Goal: Information Seeking & Learning: Ask a question

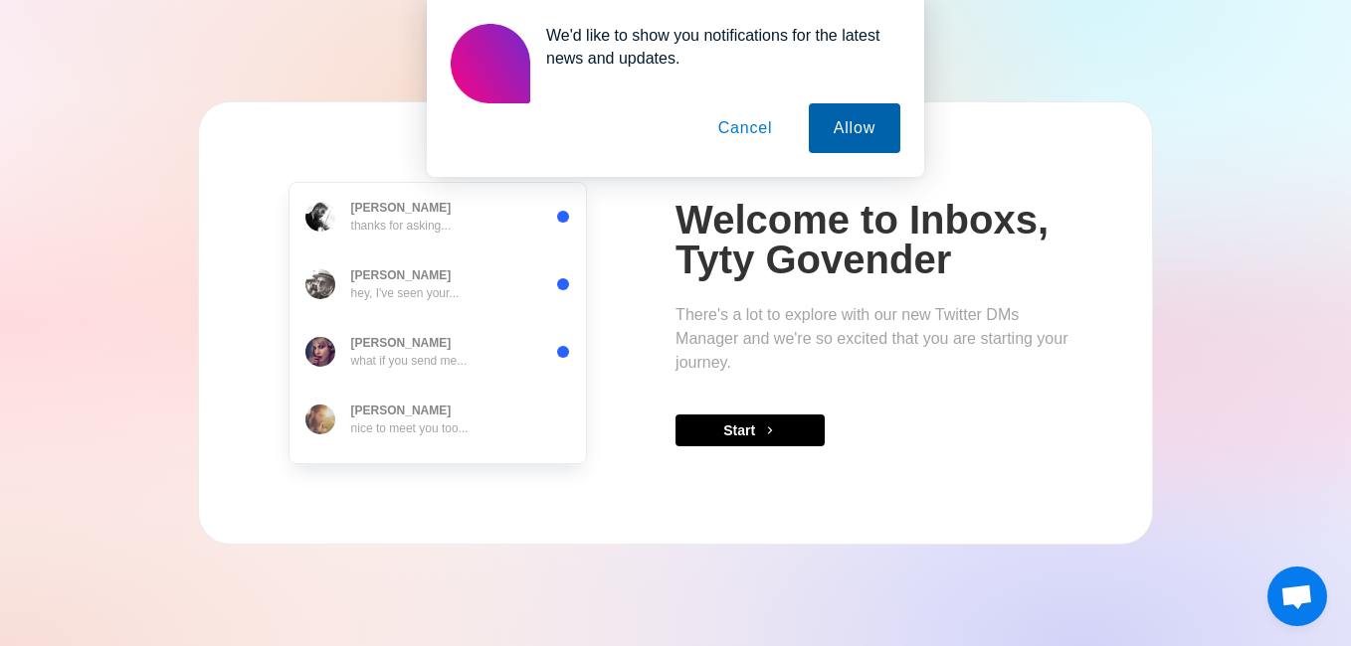
click at [841, 130] on button "Allow" at bounding box center [855, 128] width 92 height 50
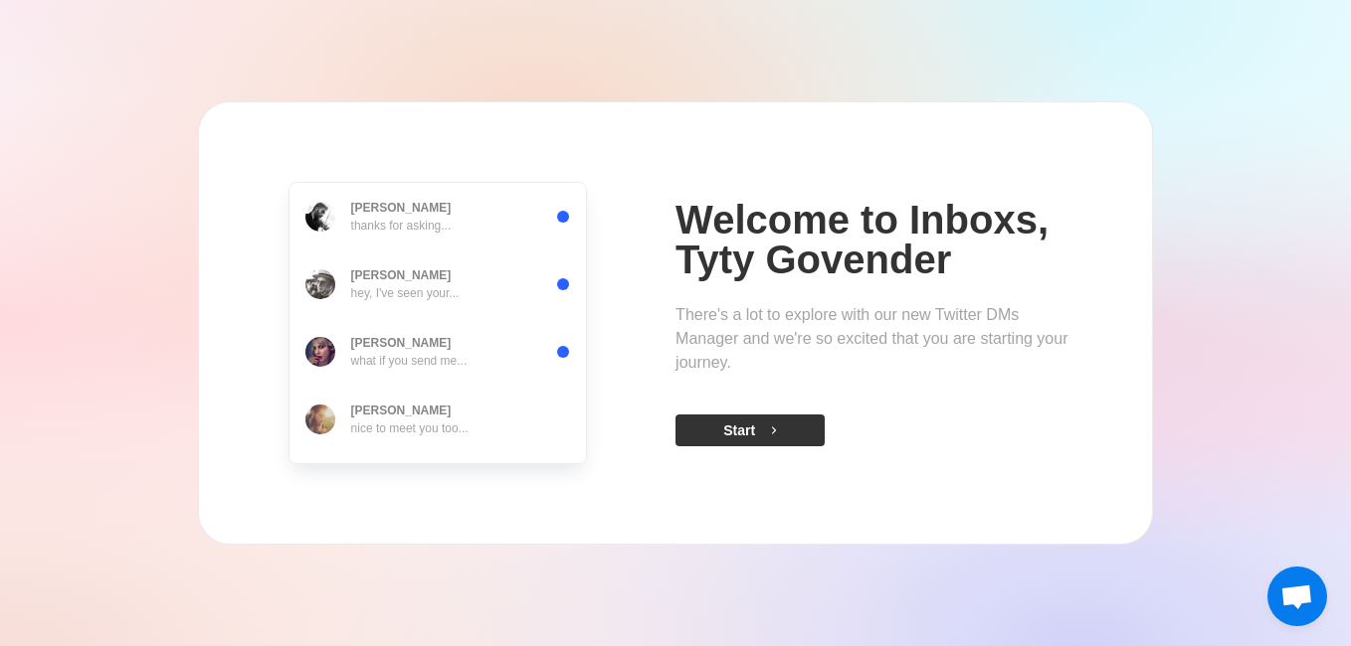
click at [758, 422] on button "Start" at bounding box center [749, 431] width 149 height 32
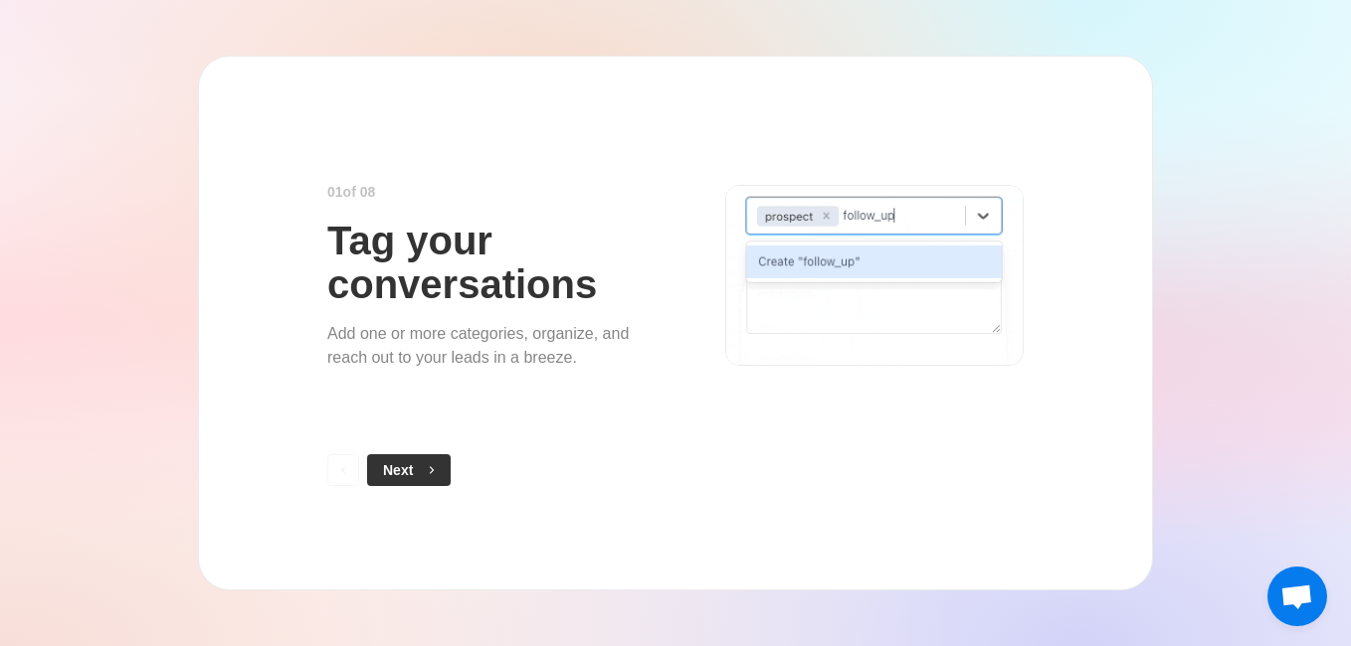
click at [428, 467] on icon "button" at bounding box center [432, 470] width 14 height 14
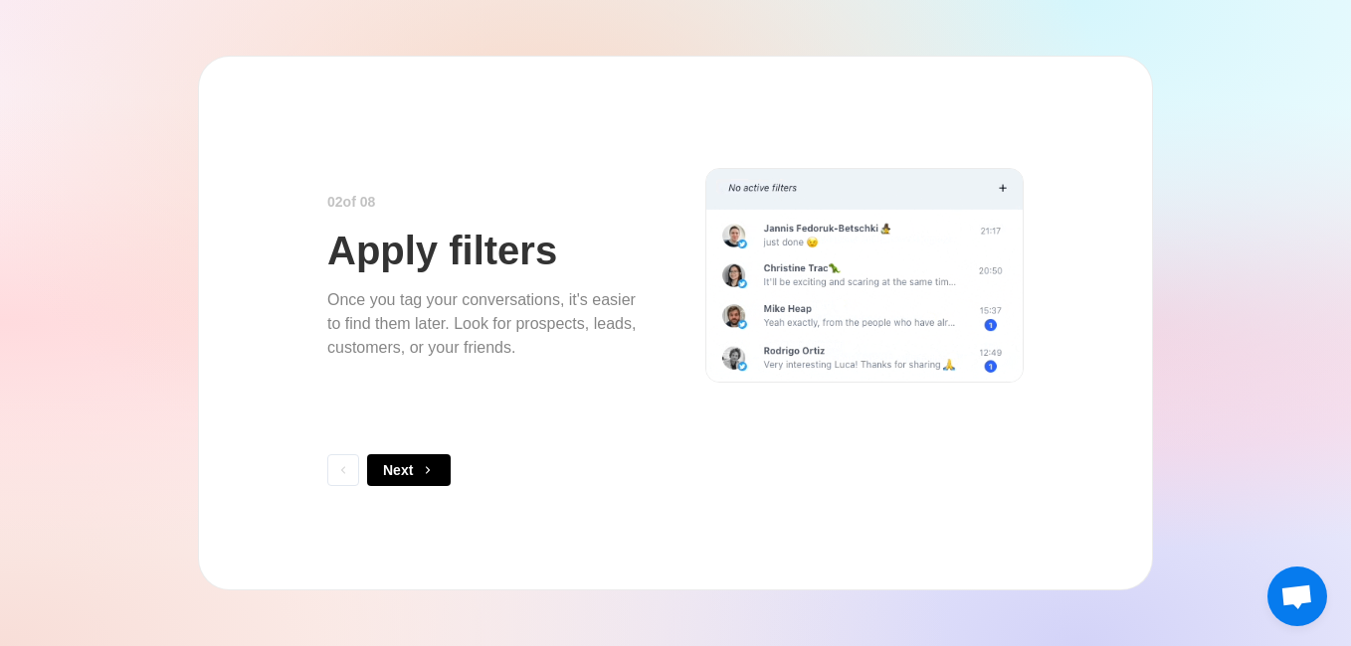
click at [428, 467] on icon "button" at bounding box center [428, 470] width 14 height 14
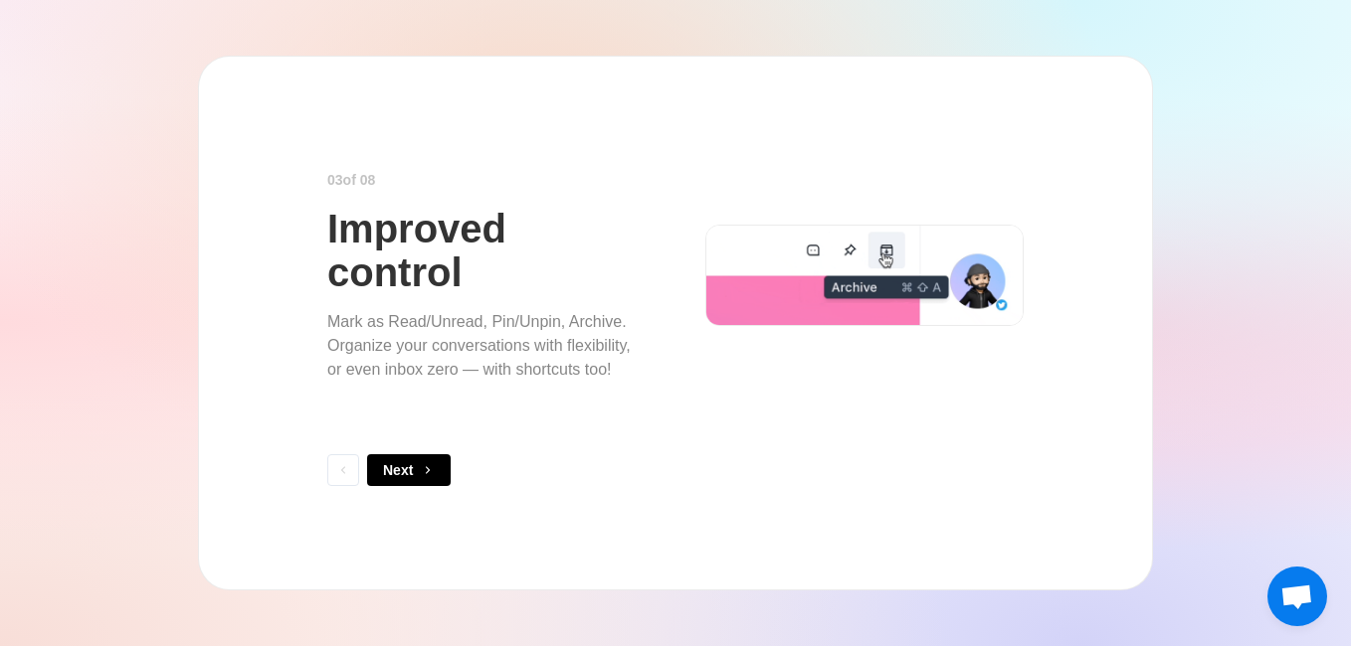
click at [428, 467] on icon "button" at bounding box center [428, 470] width 14 height 14
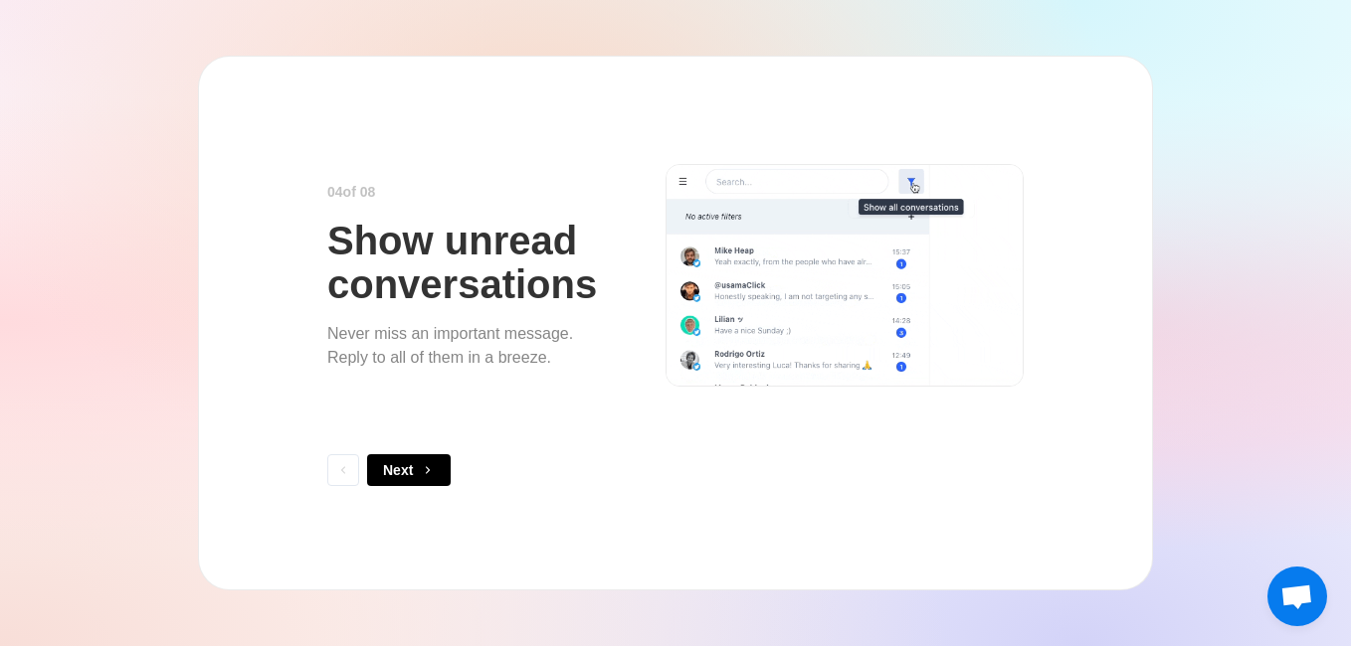
click at [428, 467] on icon "button" at bounding box center [428, 470] width 14 height 14
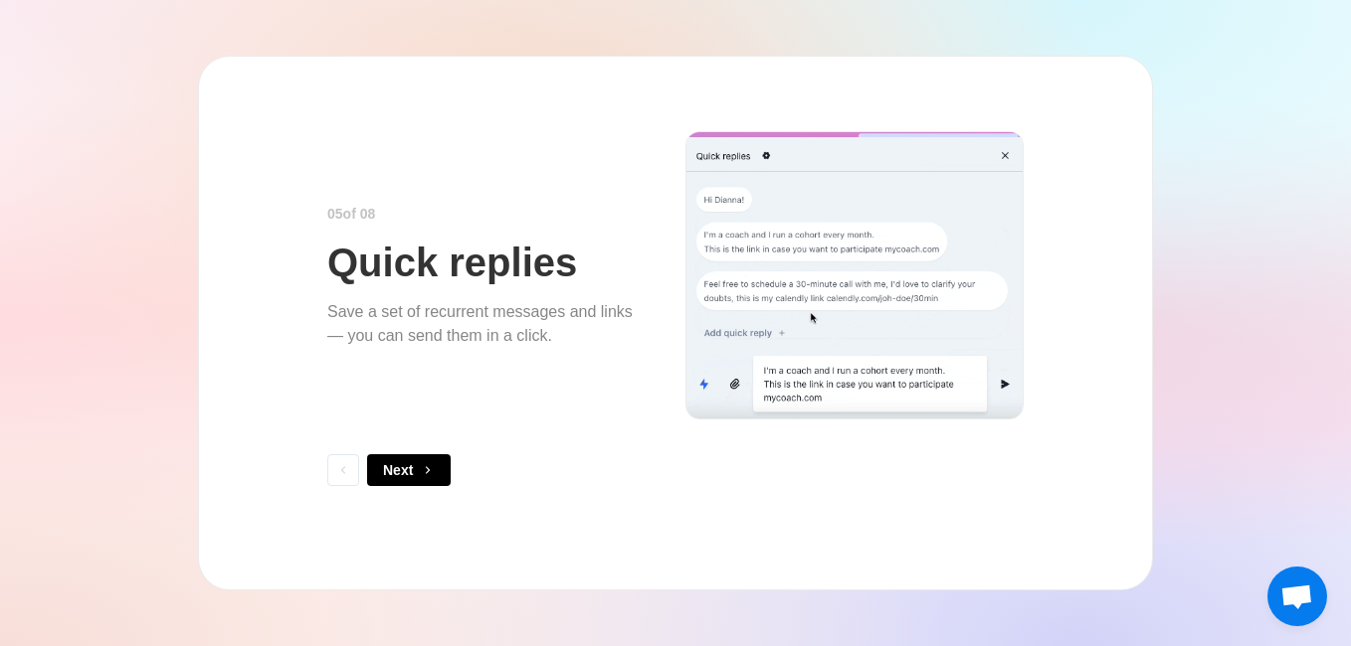
click at [428, 467] on icon "button" at bounding box center [428, 470] width 14 height 14
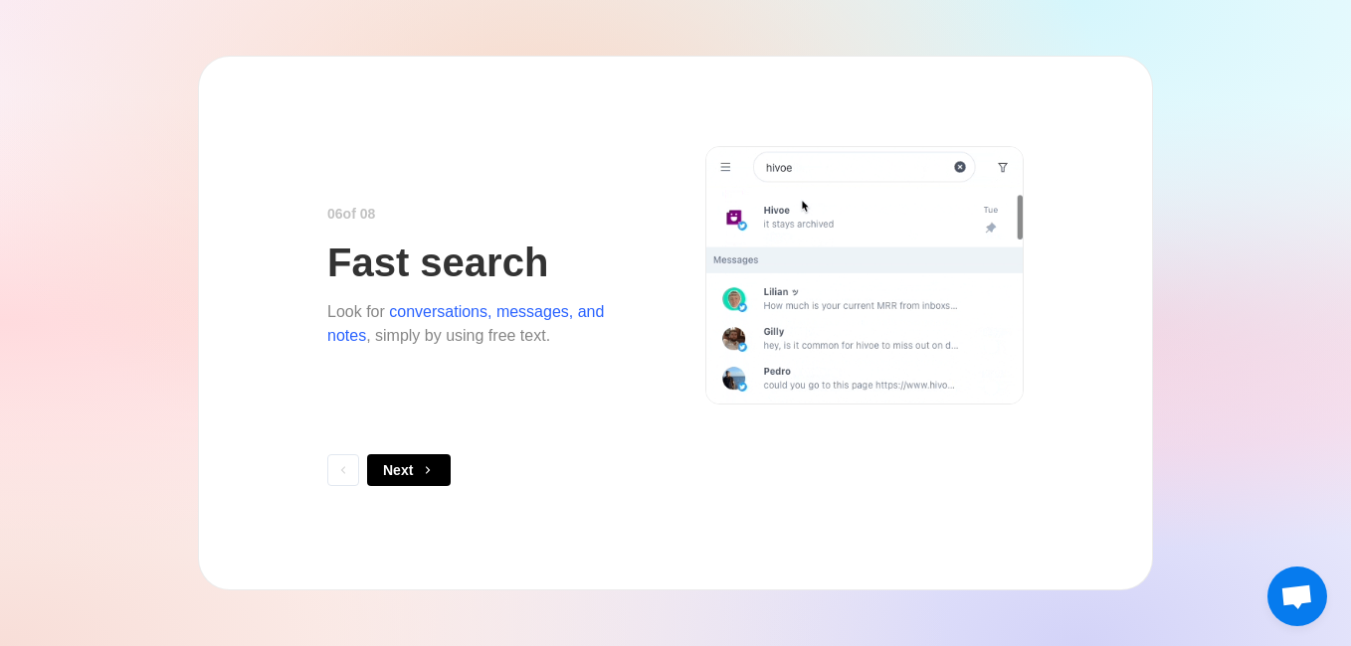
click at [428, 467] on icon "button" at bounding box center [428, 470] width 14 height 14
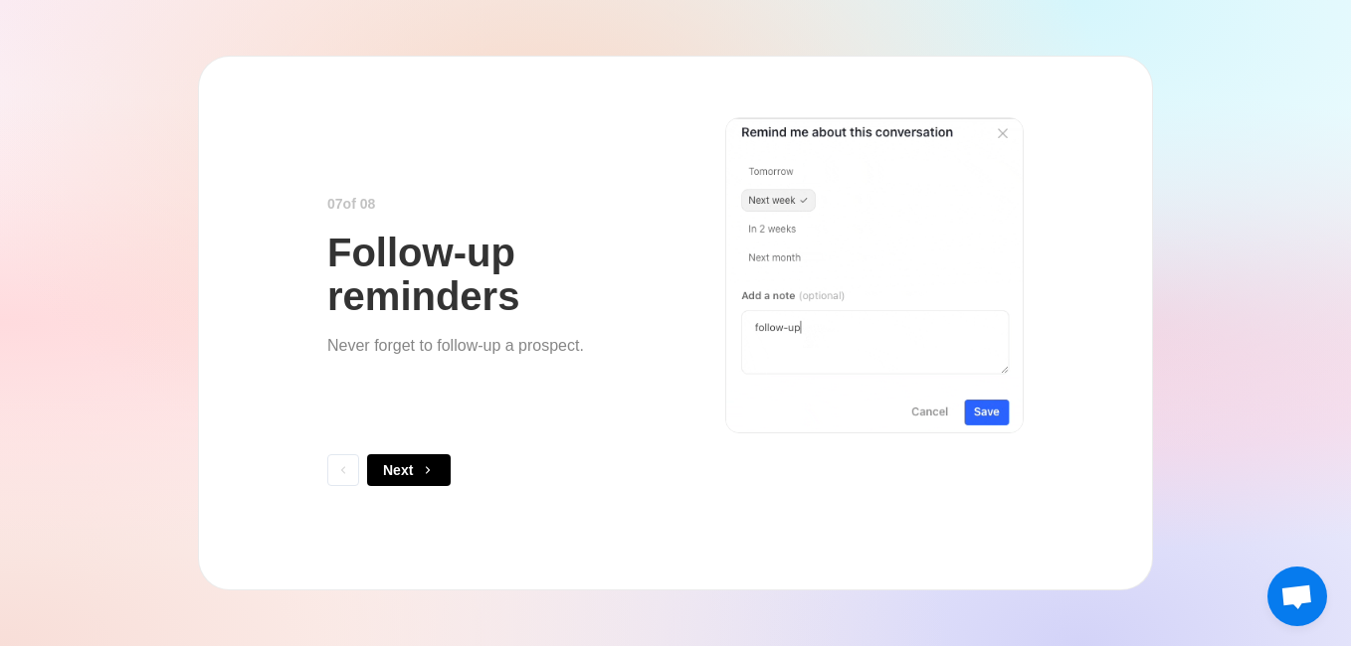
click at [428, 467] on icon "button" at bounding box center [428, 470] width 14 height 14
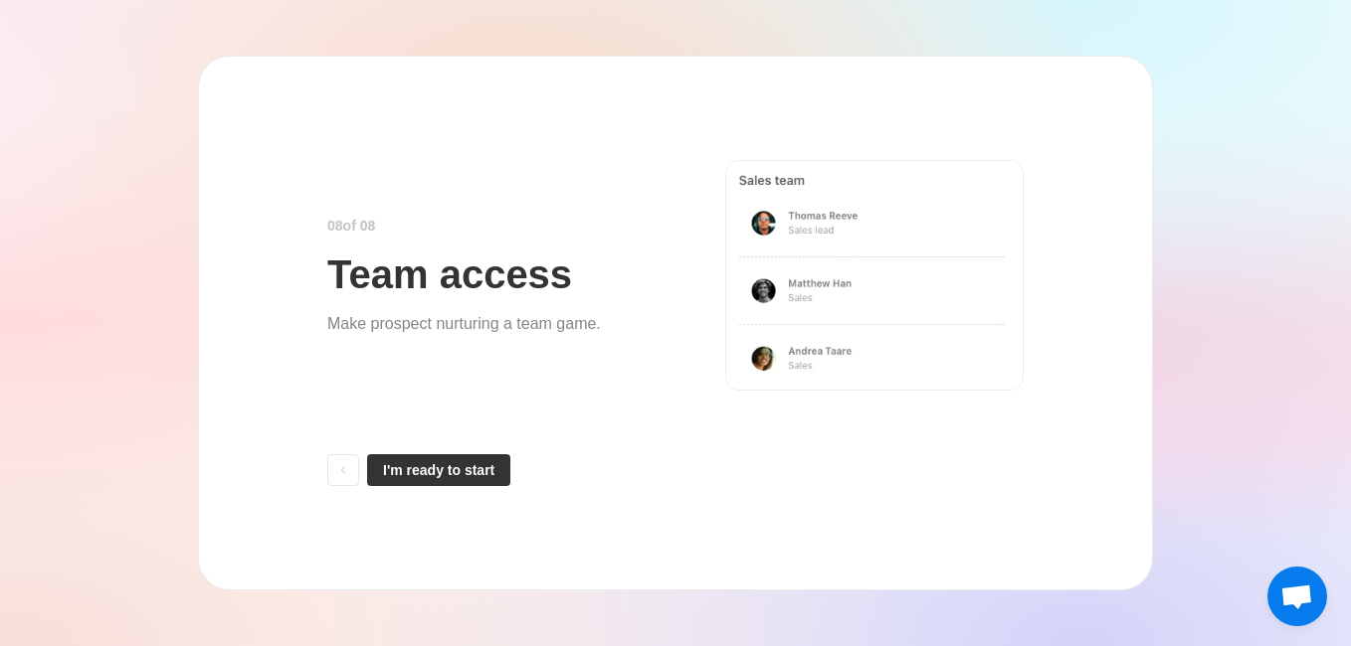
click at [449, 474] on button "I'm ready to start" at bounding box center [438, 471] width 143 height 32
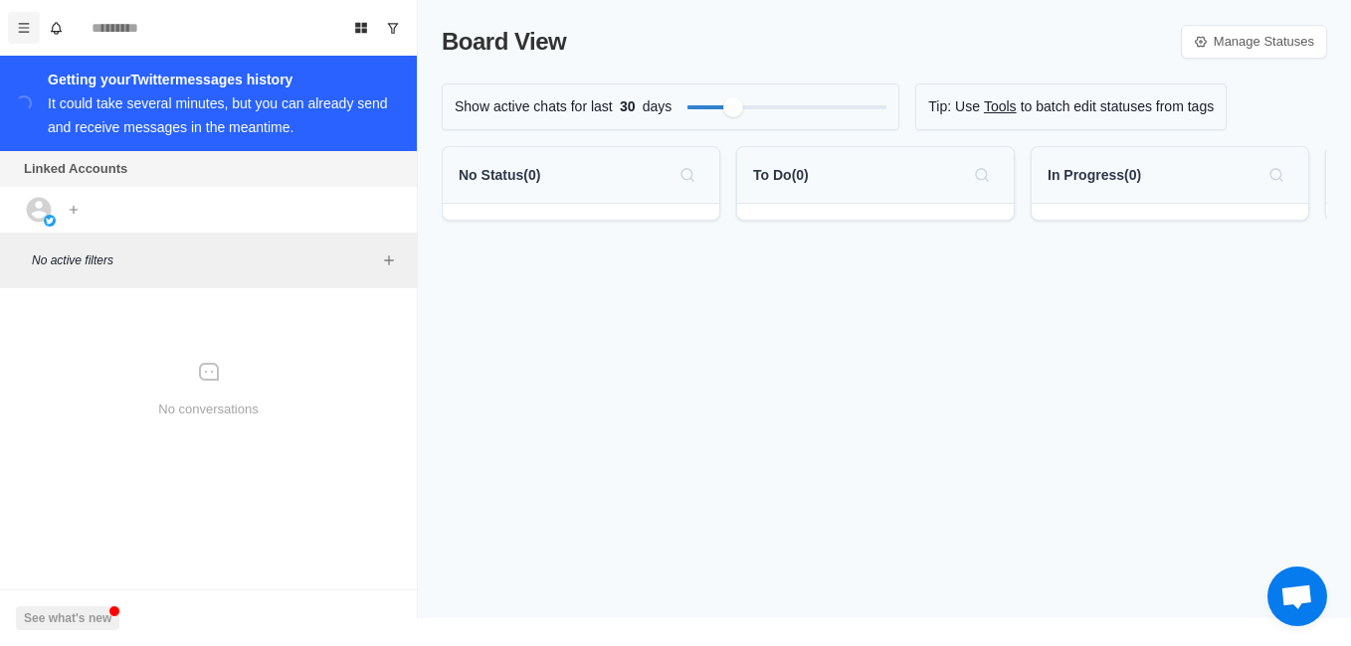
click at [12, 39] on button "Menu" at bounding box center [24, 28] width 32 height 32
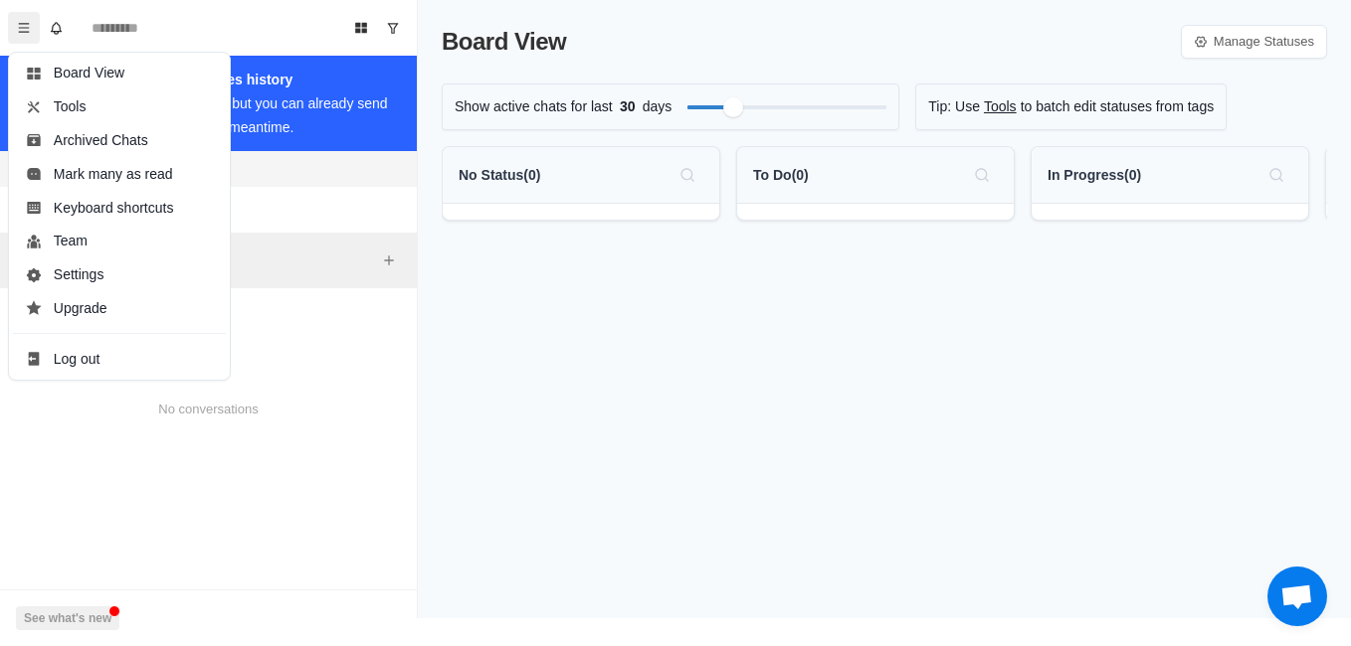
click at [12, 39] on button "Menu" at bounding box center [24, 28] width 32 height 32
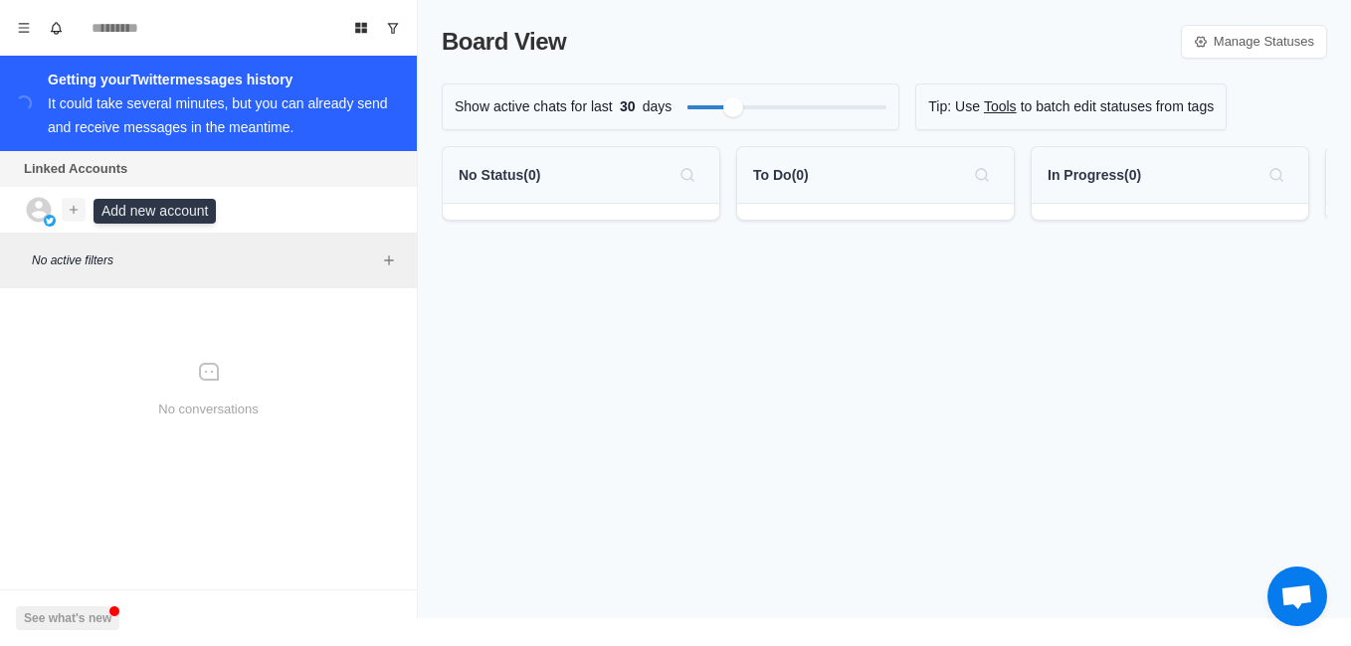
click at [64, 207] on button "Add account" at bounding box center [74, 210] width 24 height 24
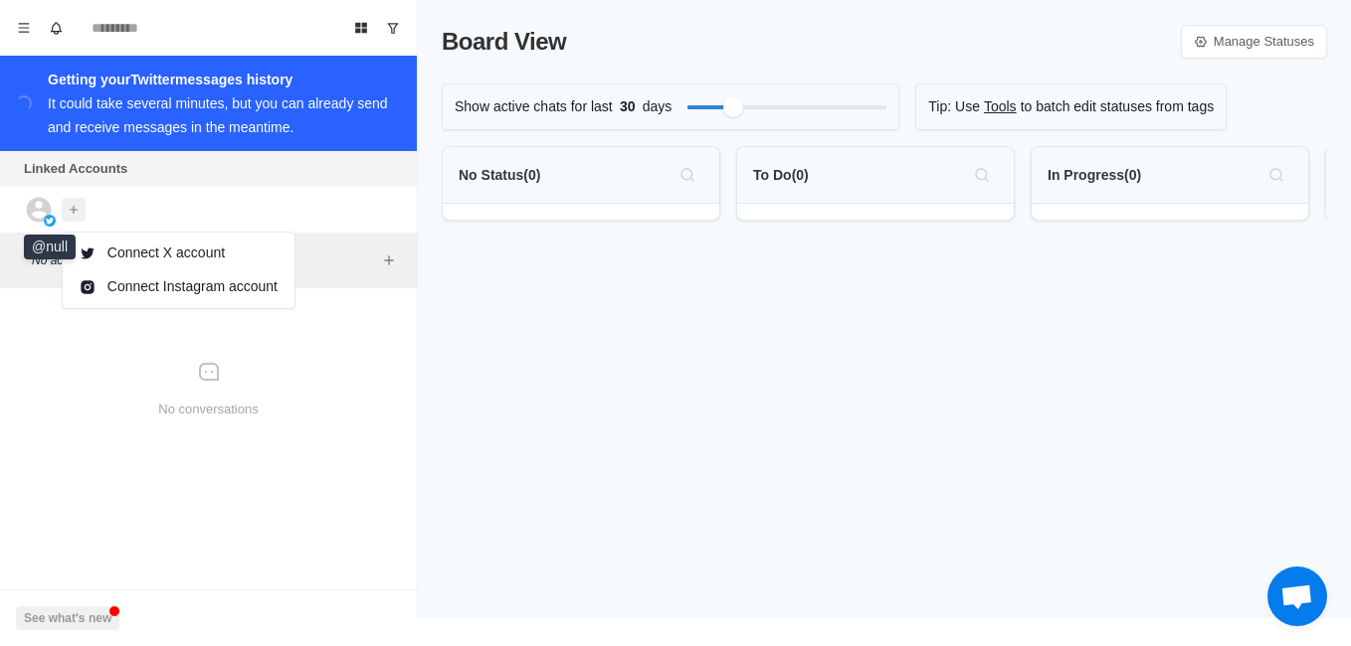
click at [42, 208] on icon at bounding box center [39, 210] width 30 height 30
click at [22, 35] on button "Menu" at bounding box center [24, 28] width 32 height 32
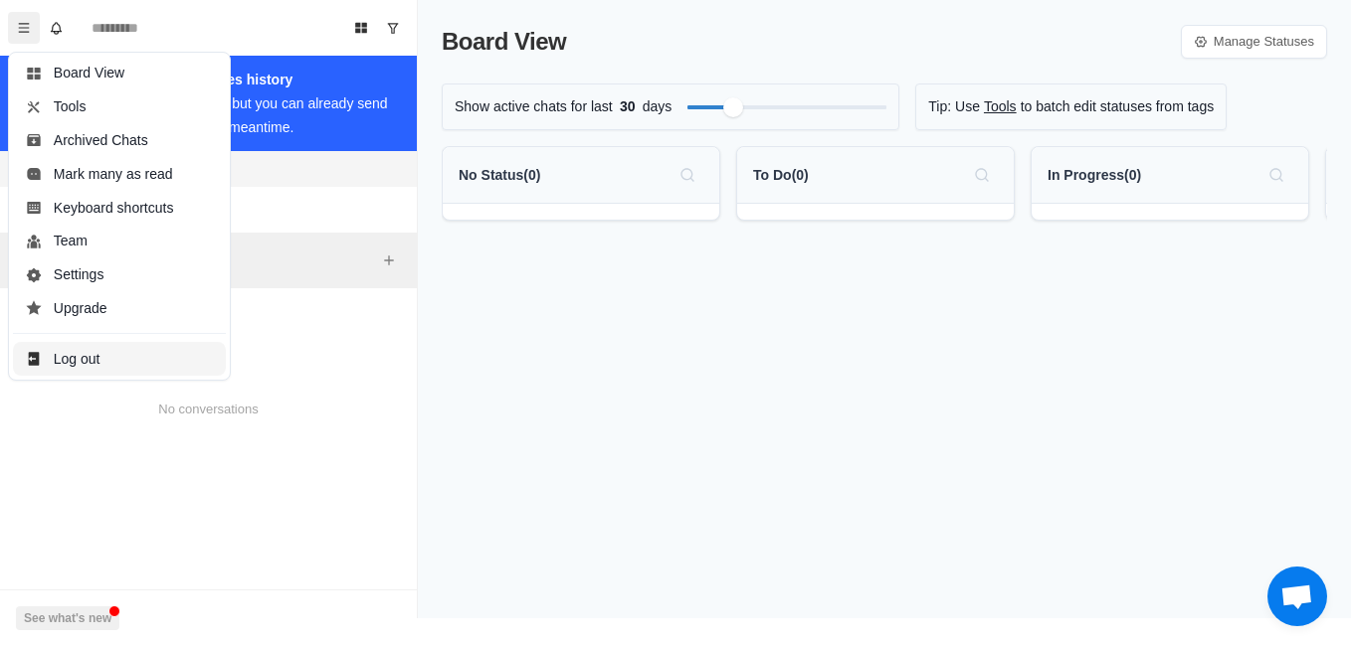
click at [97, 354] on button "Log out" at bounding box center [119, 359] width 213 height 34
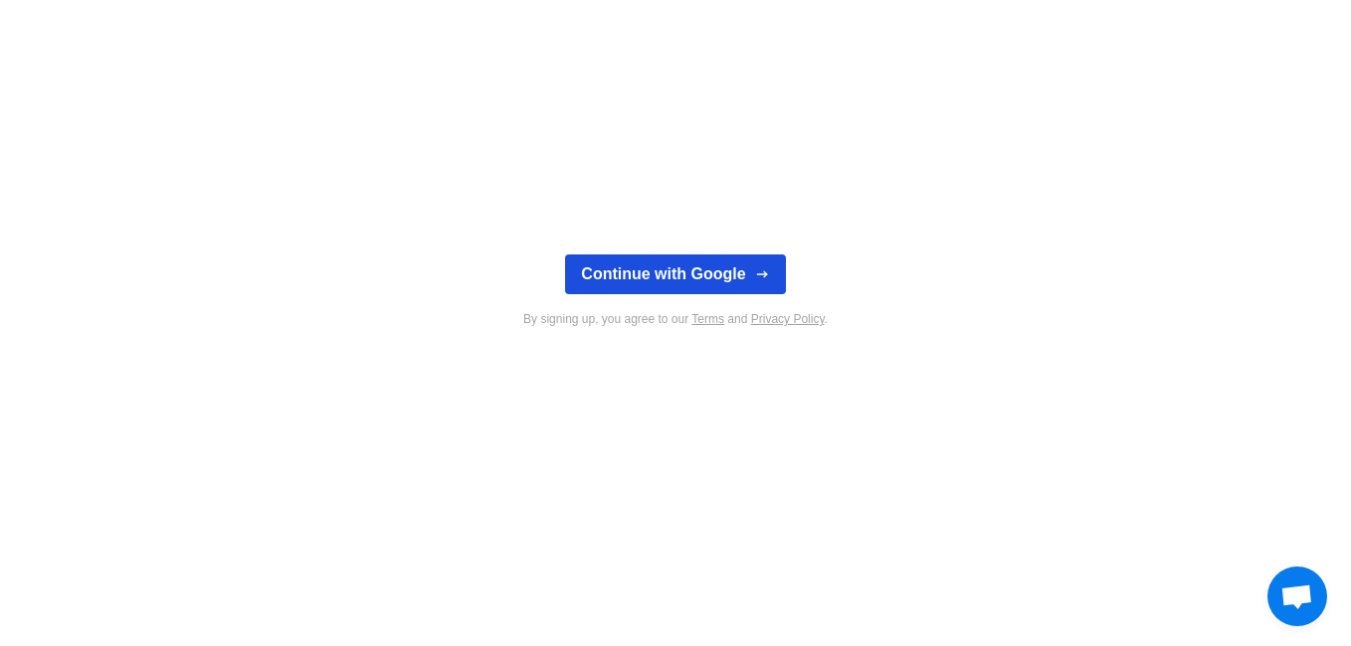
click at [626, 270] on button "Continue with Google" at bounding box center [675, 275] width 220 height 40
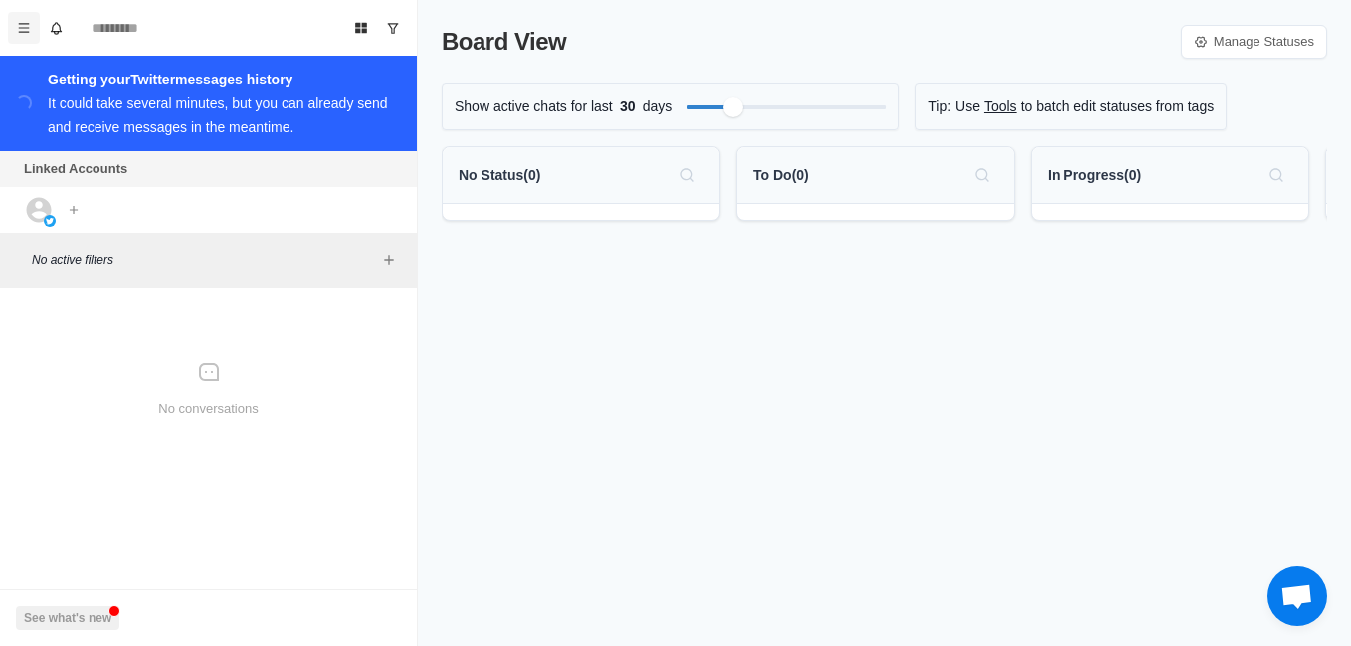
click at [10, 27] on button "Menu" at bounding box center [24, 28] width 32 height 32
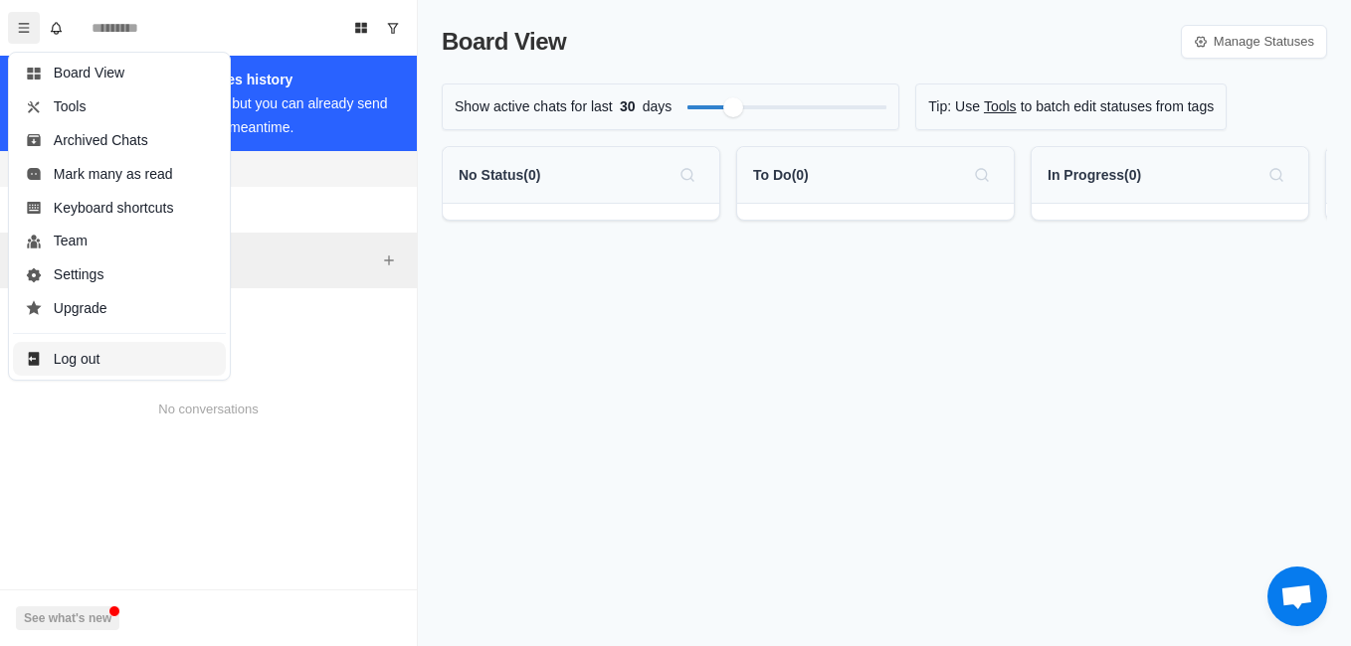
click at [84, 350] on button "Log out" at bounding box center [119, 359] width 213 height 34
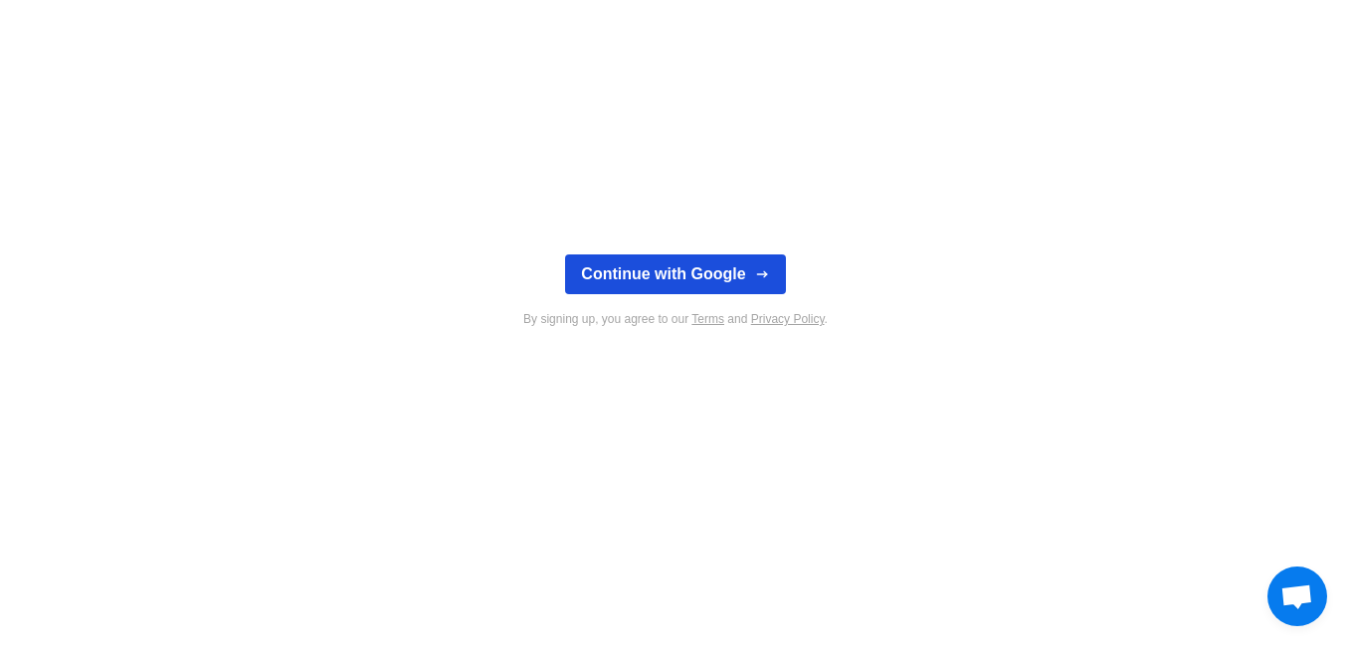
click at [711, 278] on button "Continue with Google" at bounding box center [675, 275] width 220 height 40
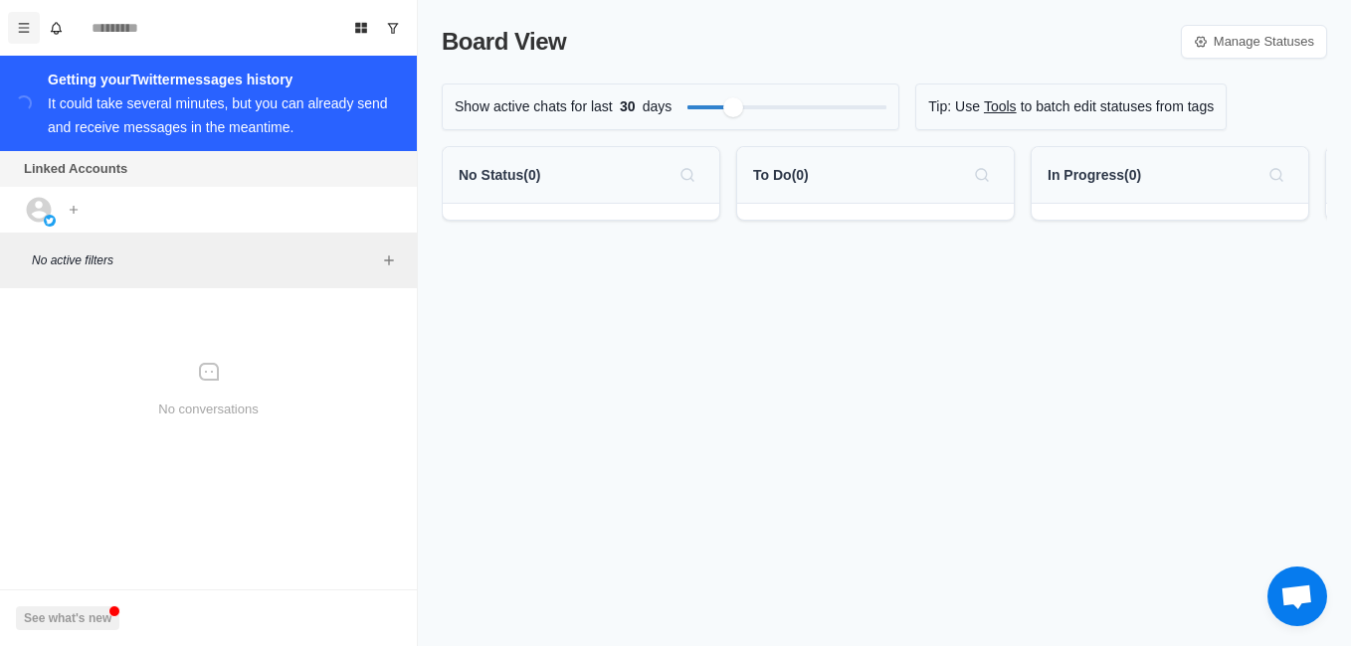
click at [21, 30] on icon "Menu" at bounding box center [24, 28] width 14 height 14
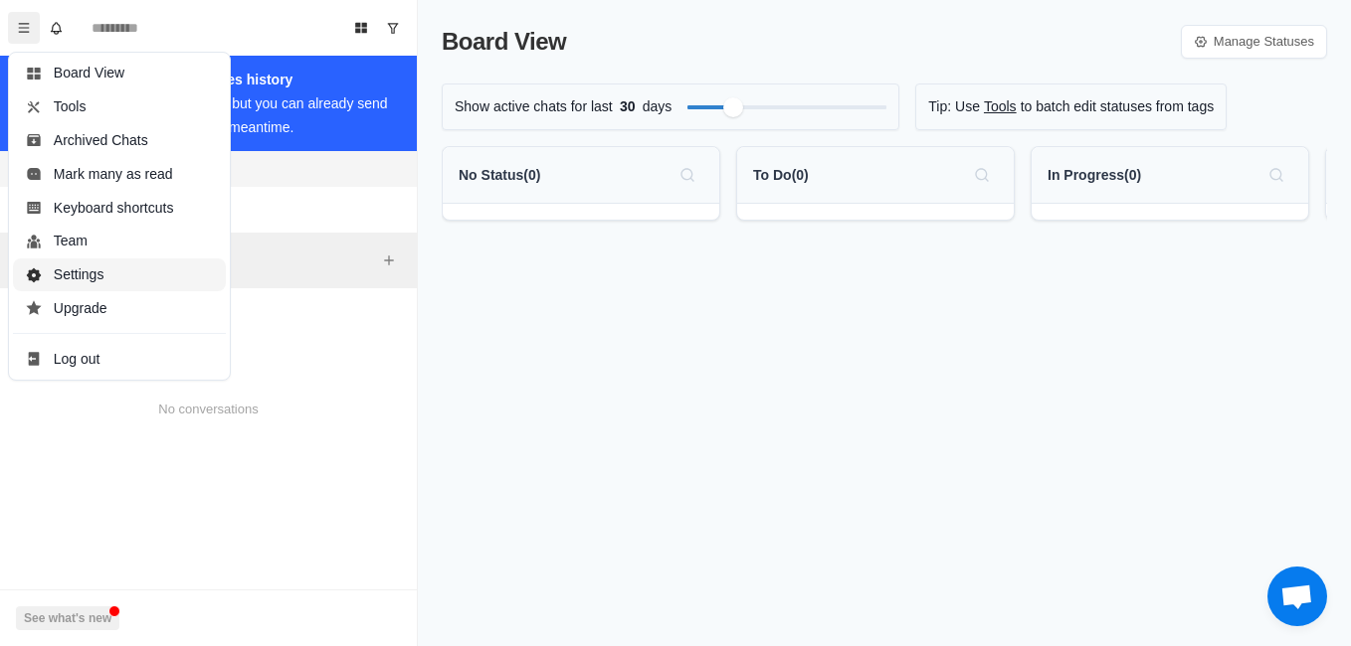
click at [83, 275] on button "Settings" at bounding box center [119, 276] width 213 height 34
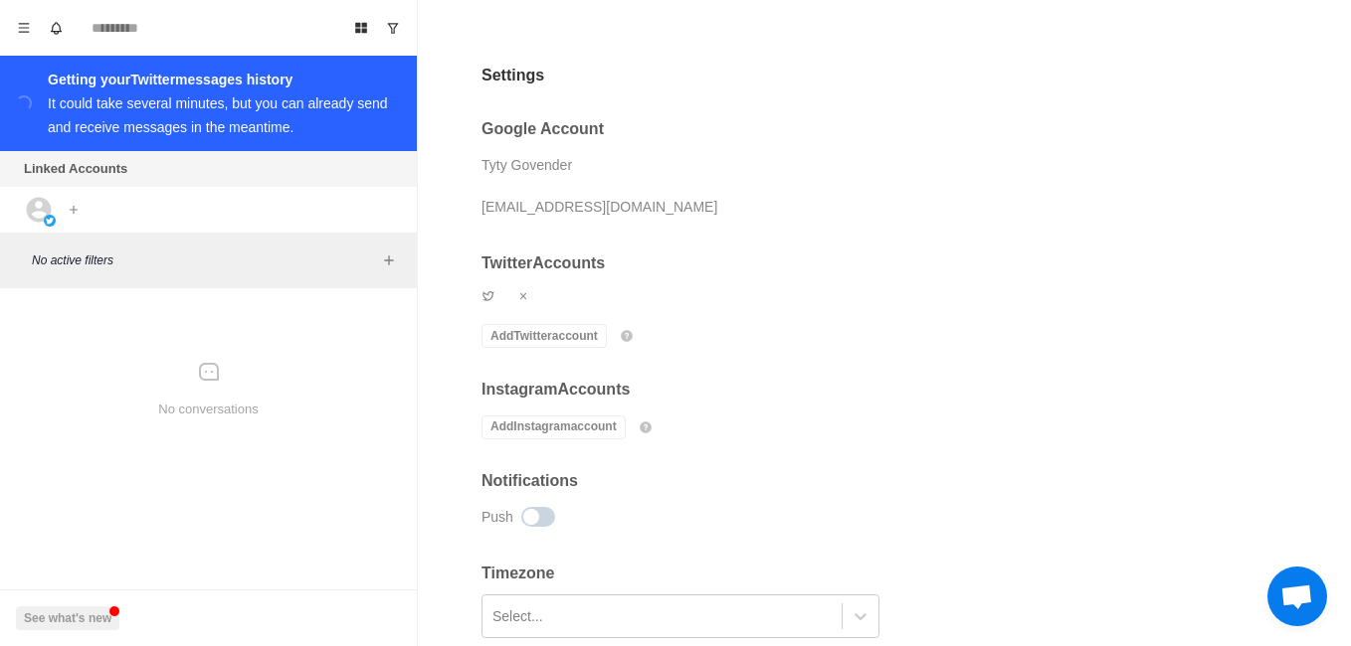
click at [527, 125] on h2 "Google Account" at bounding box center [799, 128] width 637 height 19
click at [544, 161] on div "Tyty Govender" at bounding box center [526, 165] width 91 height 30
click at [563, 165] on div "Tyty Govender" at bounding box center [526, 165] width 91 height 30
click at [23, 42] on button "Menu" at bounding box center [24, 28] width 32 height 32
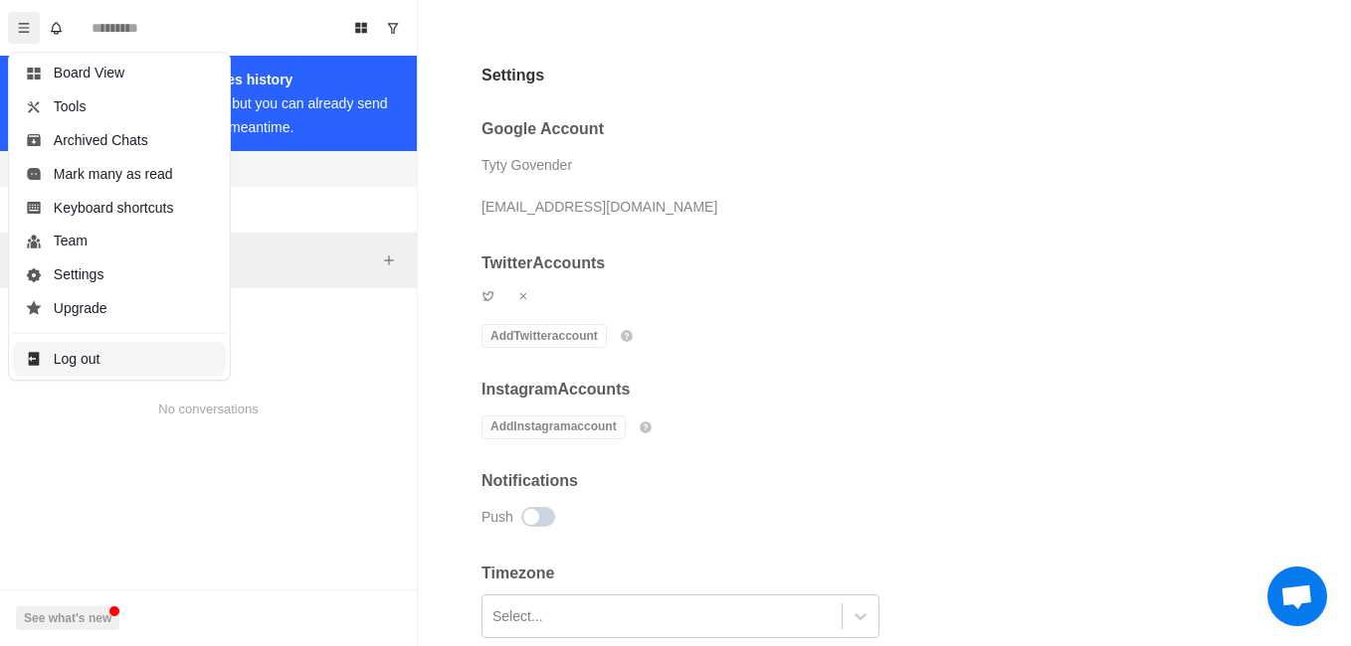
click at [99, 361] on button "Log out" at bounding box center [119, 359] width 213 height 34
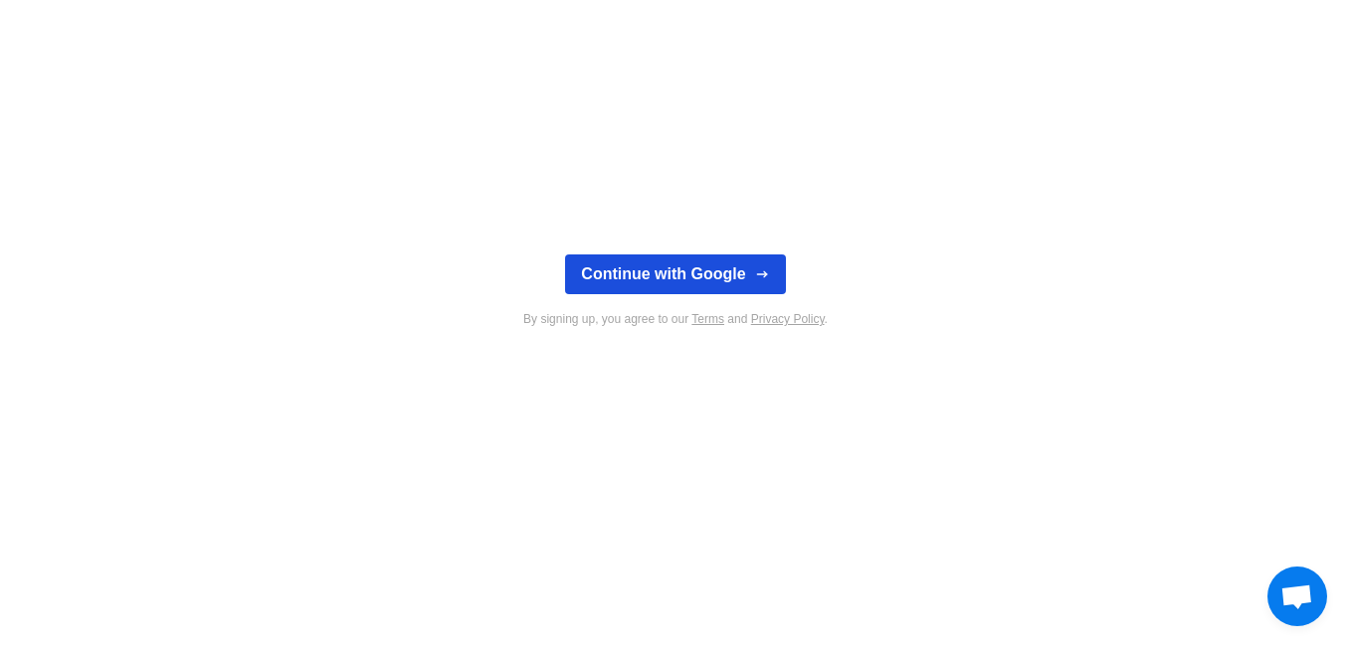
click at [733, 271] on button "Continue with Google" at bounding box center [675, 275] width 220 height 40
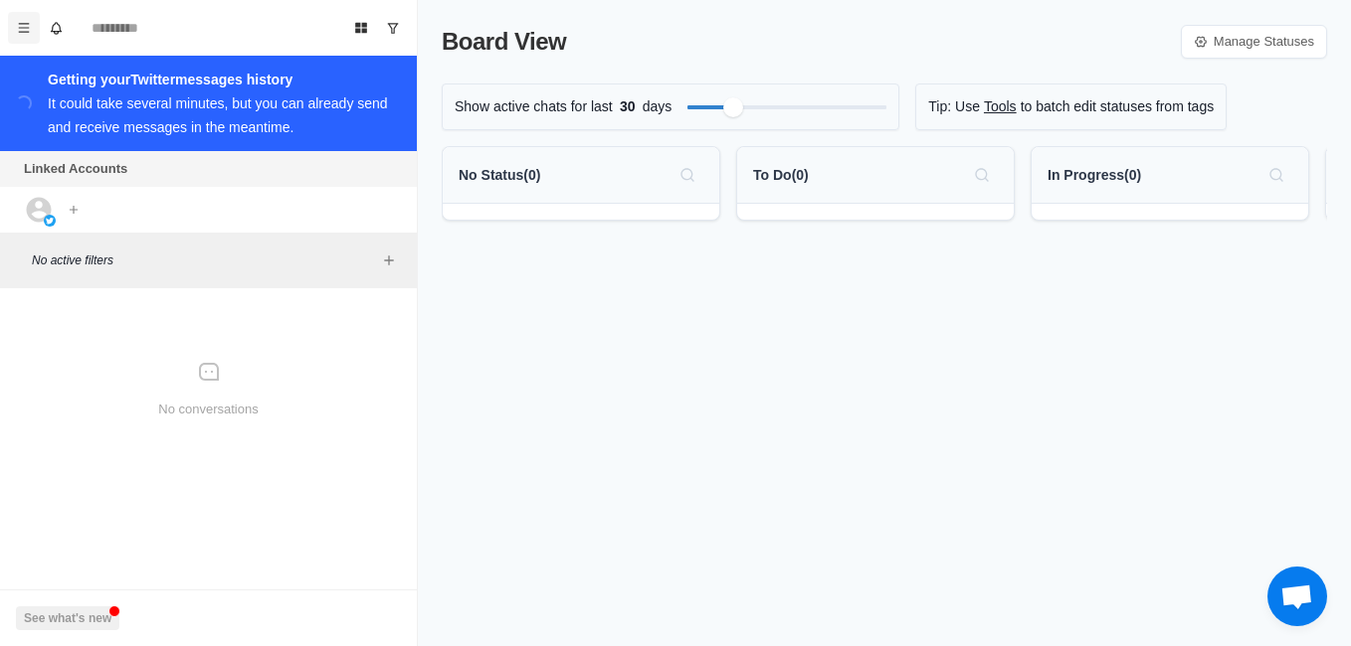
click at [24, 27] on icon "Menu" at bounding box center [24, 28] width 14 height 14
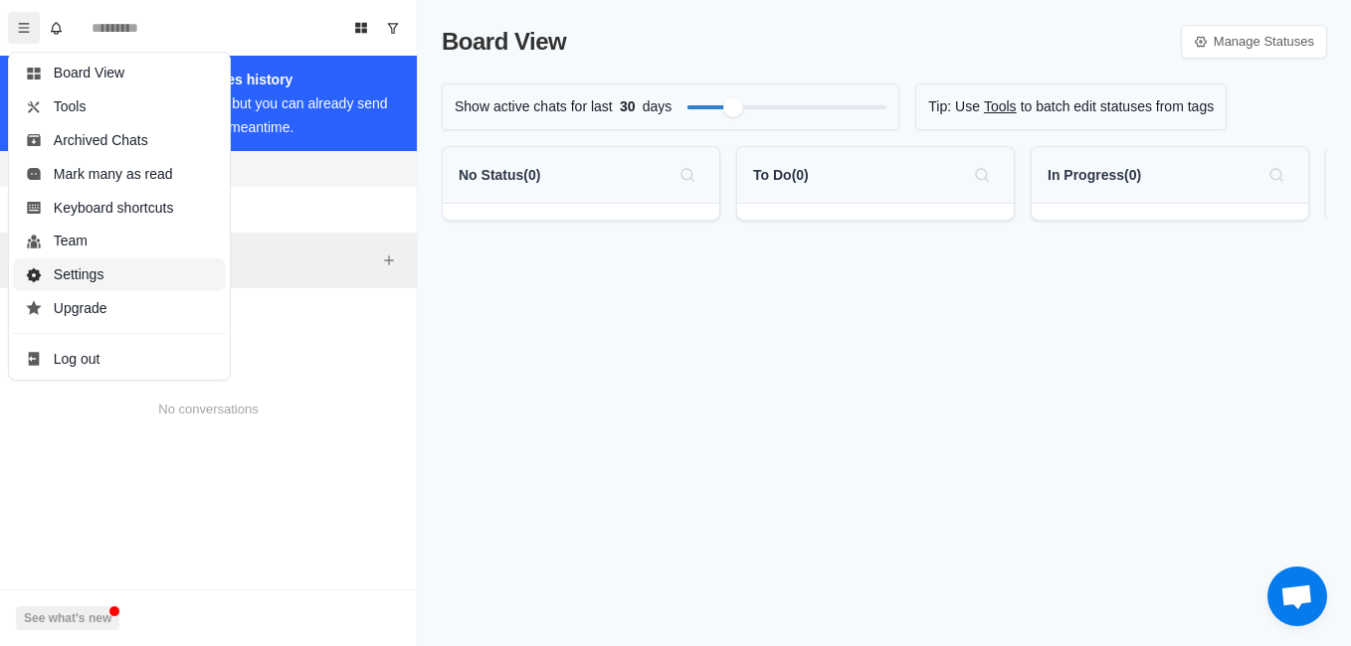
click at [85, 279] on button "Settings" at bounding box center [119, 276] width 213 height 34
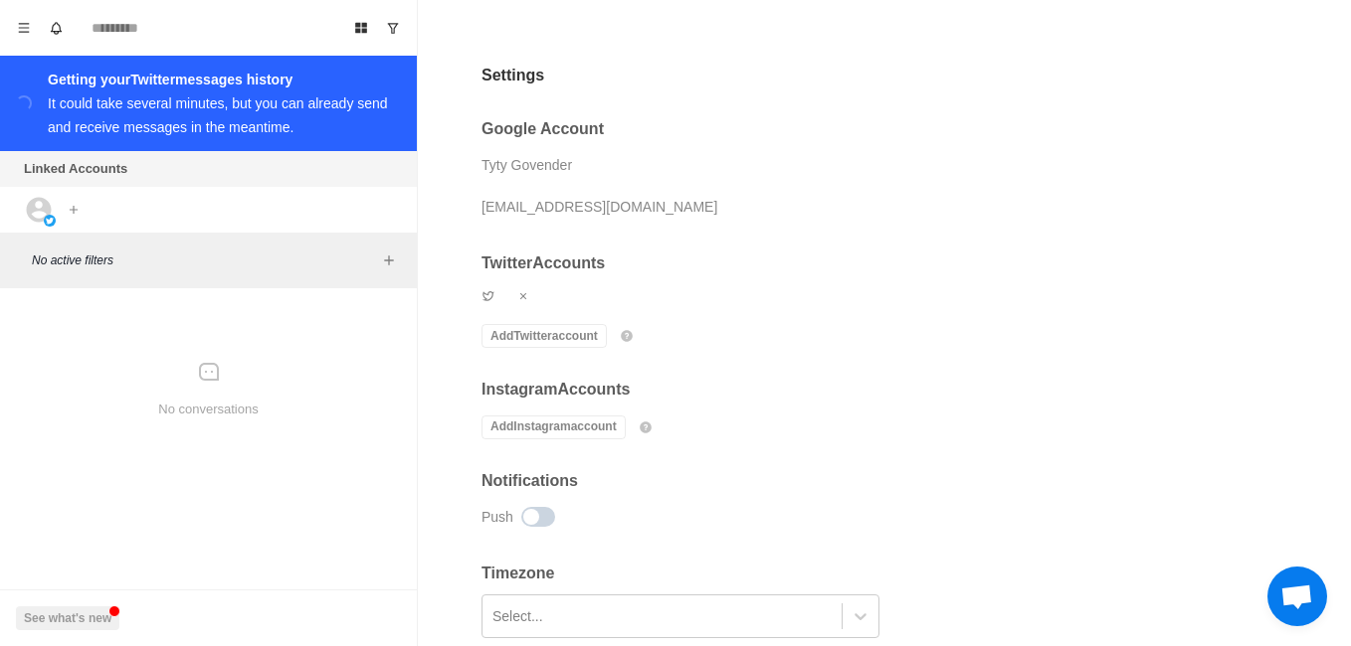
click at [510, 129] on h2 "Google Account" at bounding box center [799, 128] width 637 height 19
click at [20, 35] on button "Menu" at bounding box center [24, 28] width 32 height 32
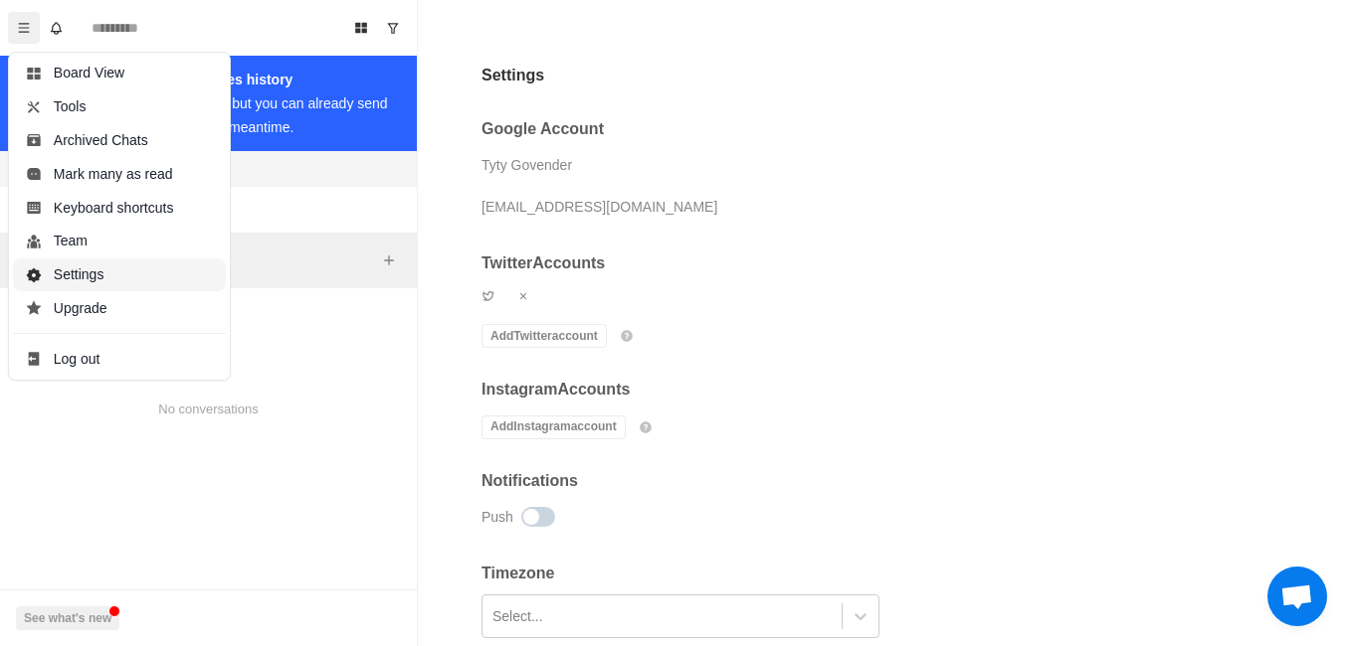
click at [93, 267] on button "Settings" at bounding box center [119, 276] width 213 height 34
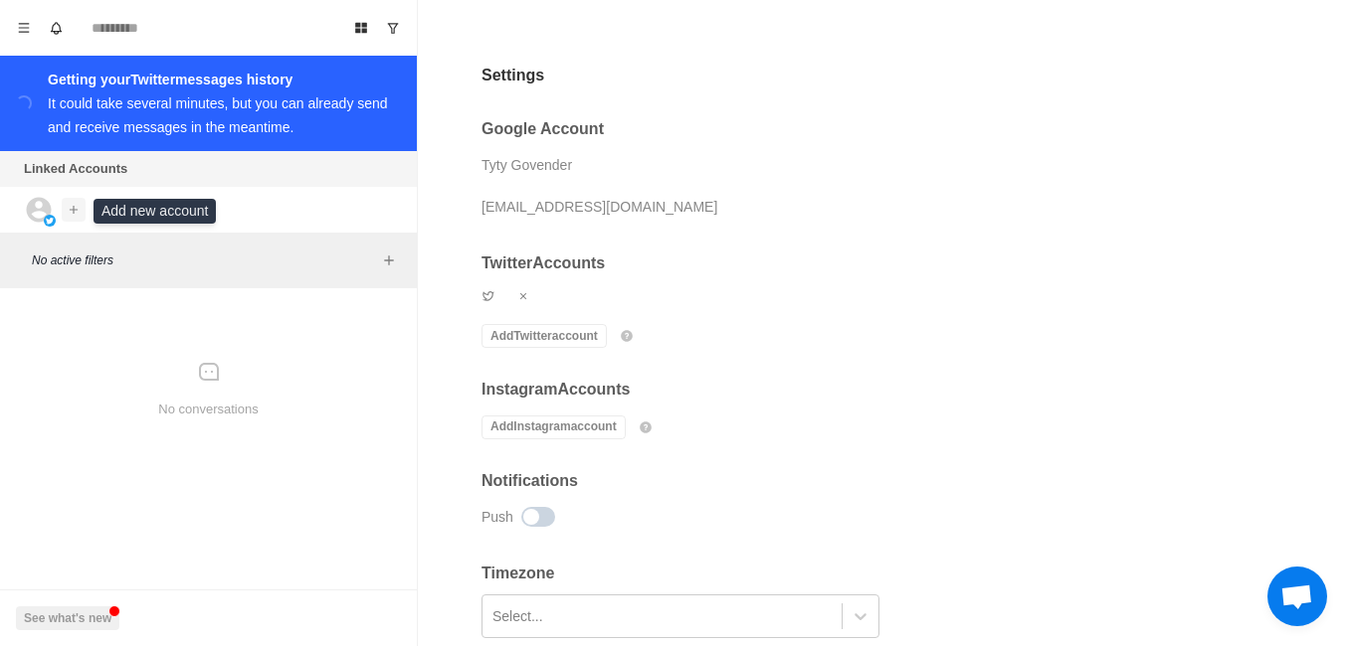
click at [75, 216] on icon "Add account" at bounding box center [74, 210] width 14 height 14
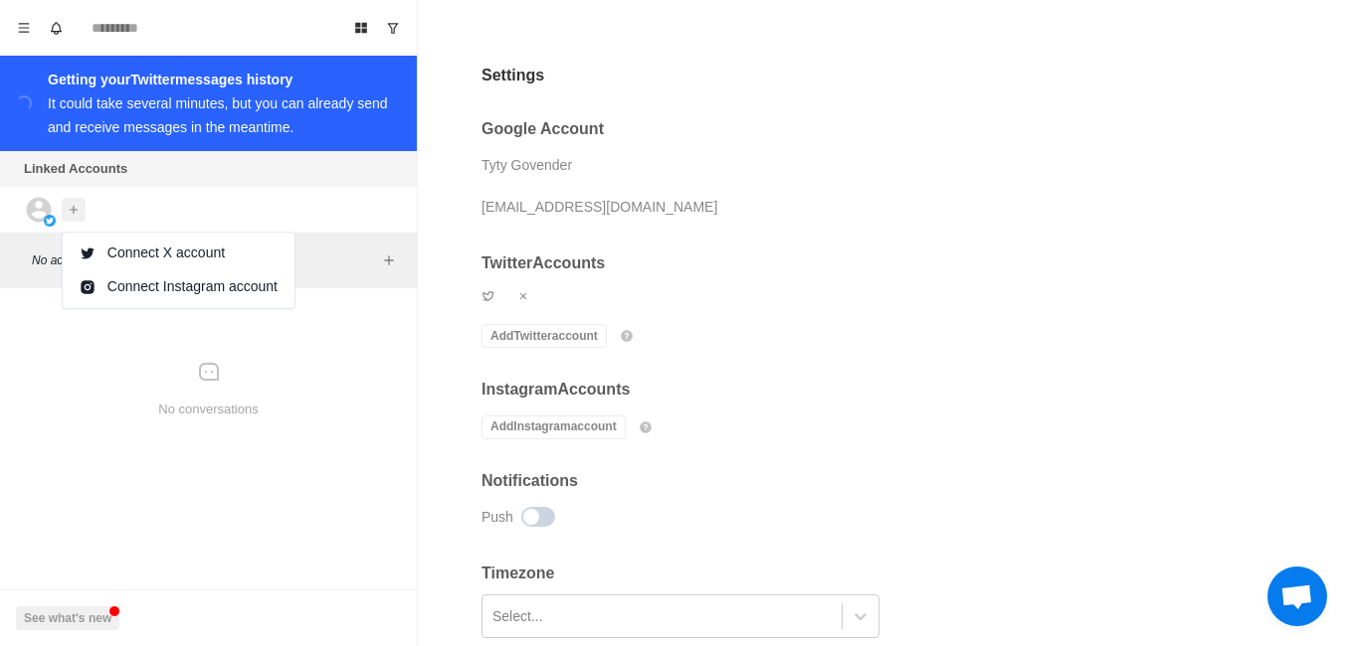
click at [46, 419] on div "No conversations" at bounding box center [208, 389] width 401 height 187
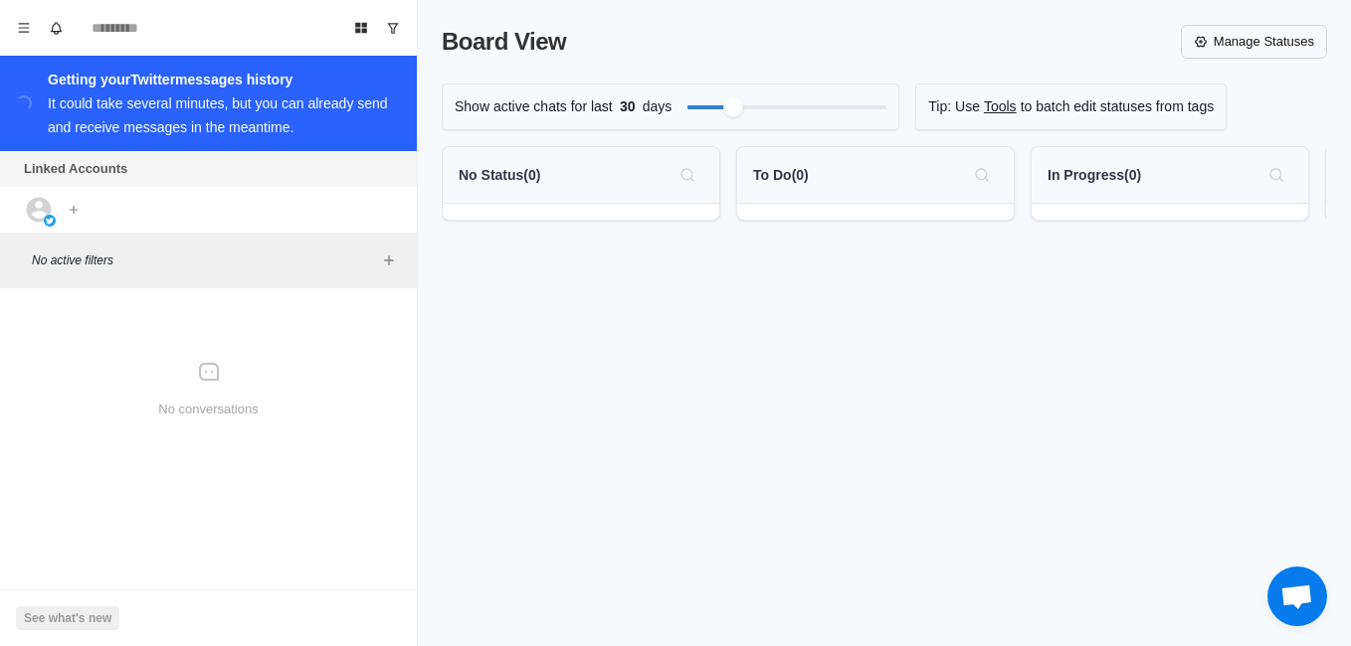
click at [1218, 37] on link "Manage Statuses" at bounding box center [1254, 42] width 146 height 34
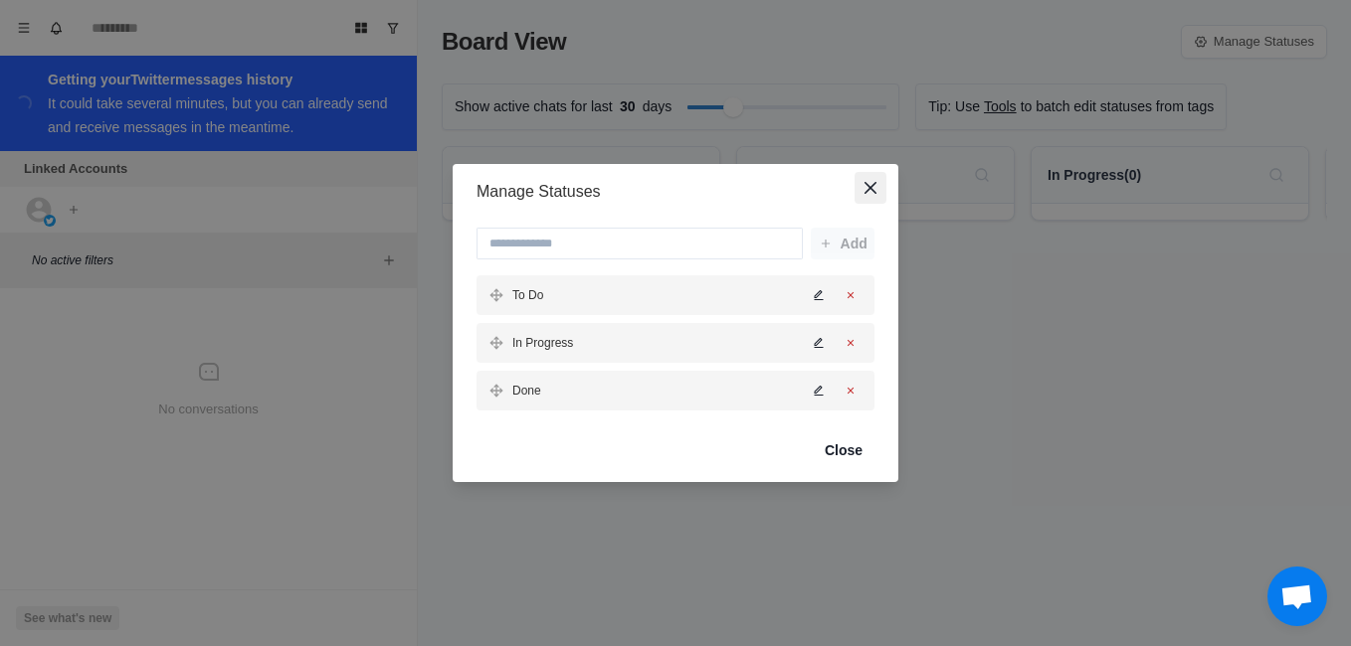
click at [866, 188] on icon "Close" at bounding box center [870, 188] width 12 height 12
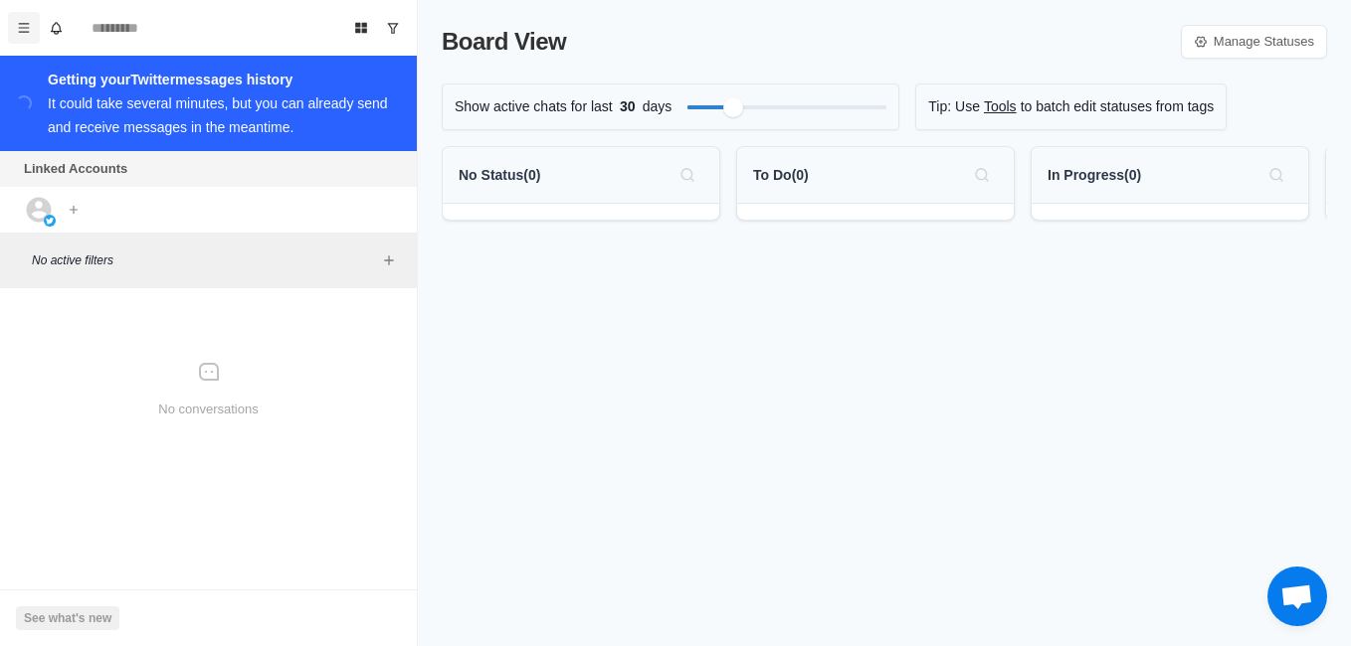
click at [20, 27] on icon "Menu" at bounding box center [24, 28] width 14 height 14
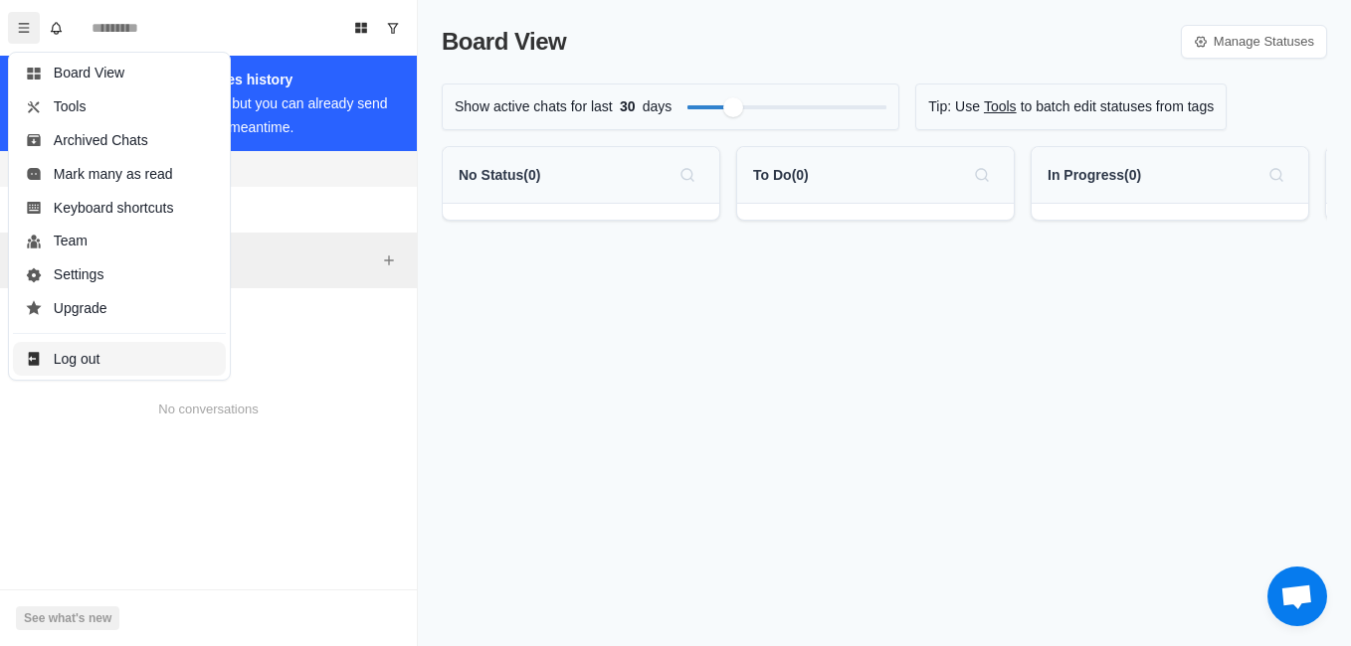
click at [69, 367] on button "Log out" at bounding box center [119, 359] width 213 height 34
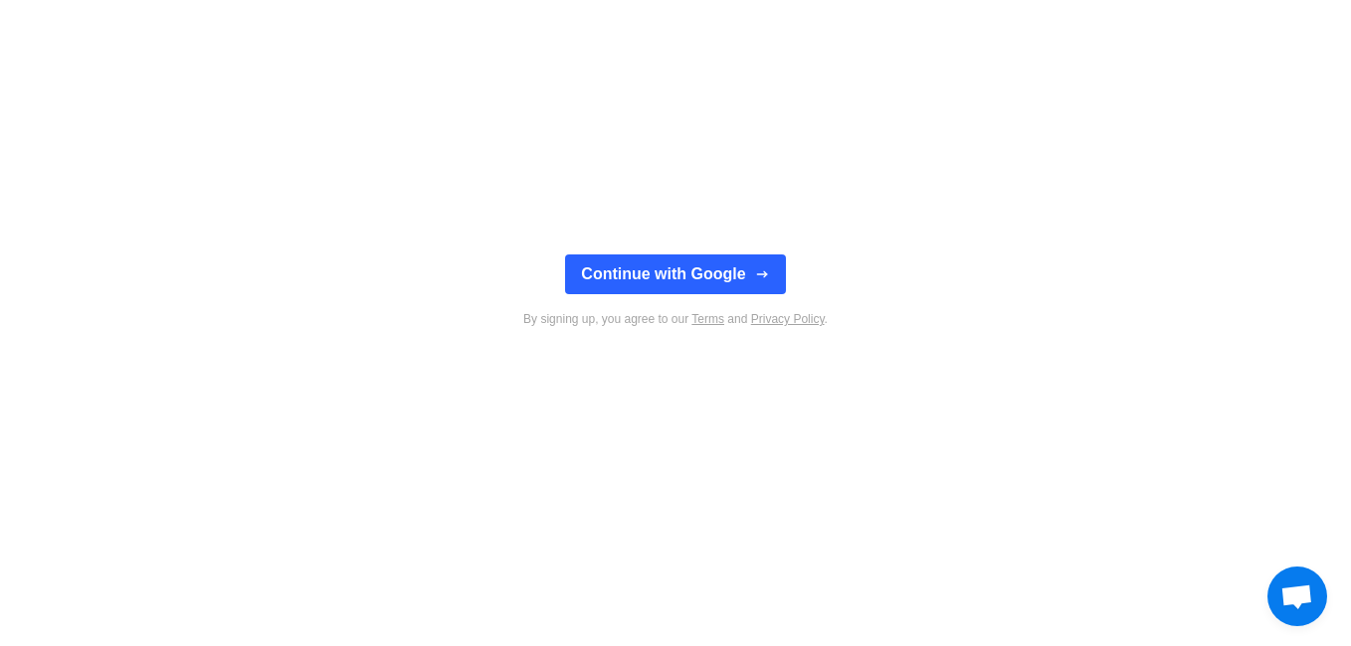
drag, startPoint x: 699, startPoint y: 279, endPoint x: 643, endPoint y: 352, distance: 92.1
click at [643, 352] on div "Continue with Google By signing up, you agree to our Terms and Privacy Policy ." at bounding box center [675, 323] width 1351 height 646
click at [1286, 599] on span "Open chat" at bounding box center [1296, 599] width 33 height 28
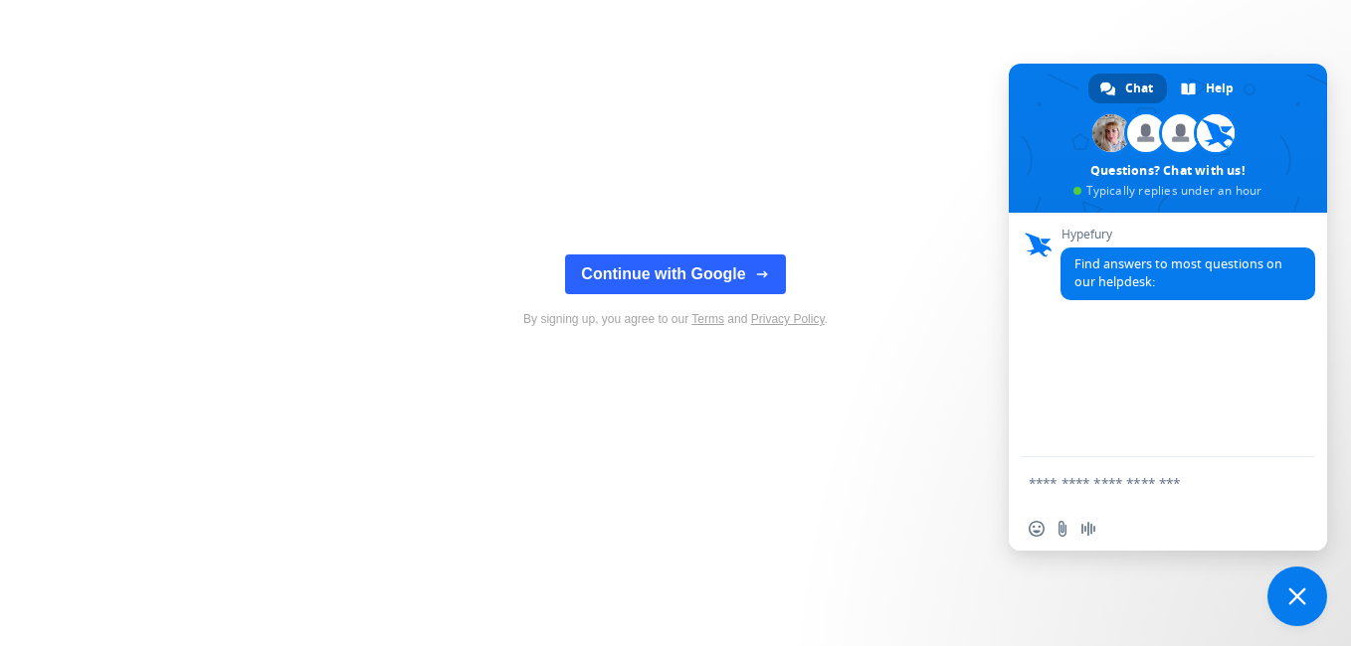
click at [1133, 493] on textarea "Compose your message..." at bounding box center [1147, 483] width 239 height 50
type textarea "**********"
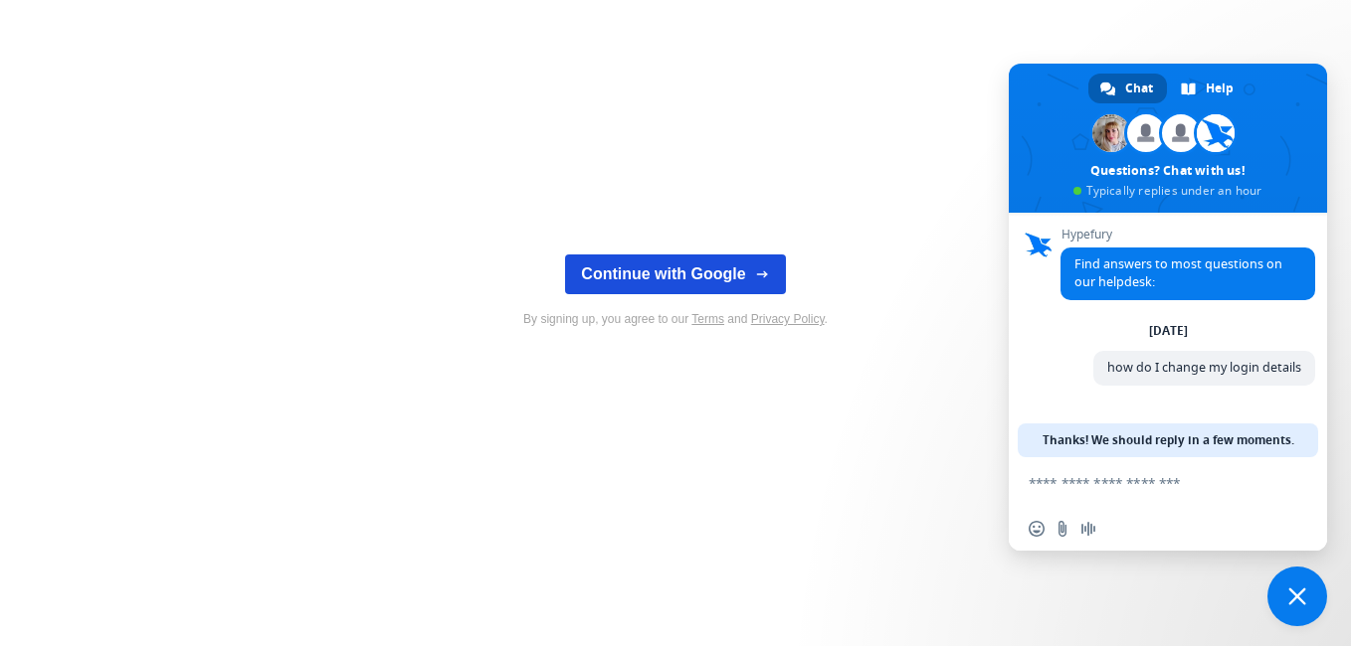
click at [646, 275] on button "Continue with Google" at bounding box center [675, 275] width 220 height 40
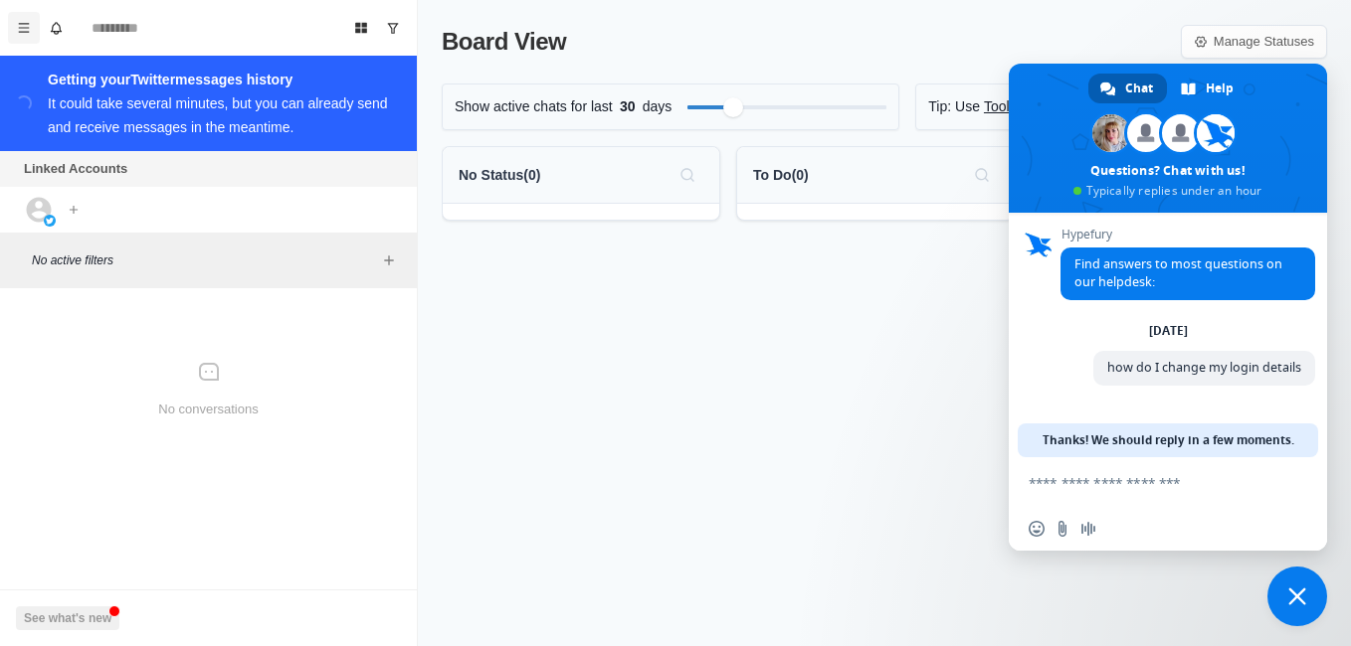
click at [25, 19] on button "Menu" at bounding box center [24, 28] width 32 height 32
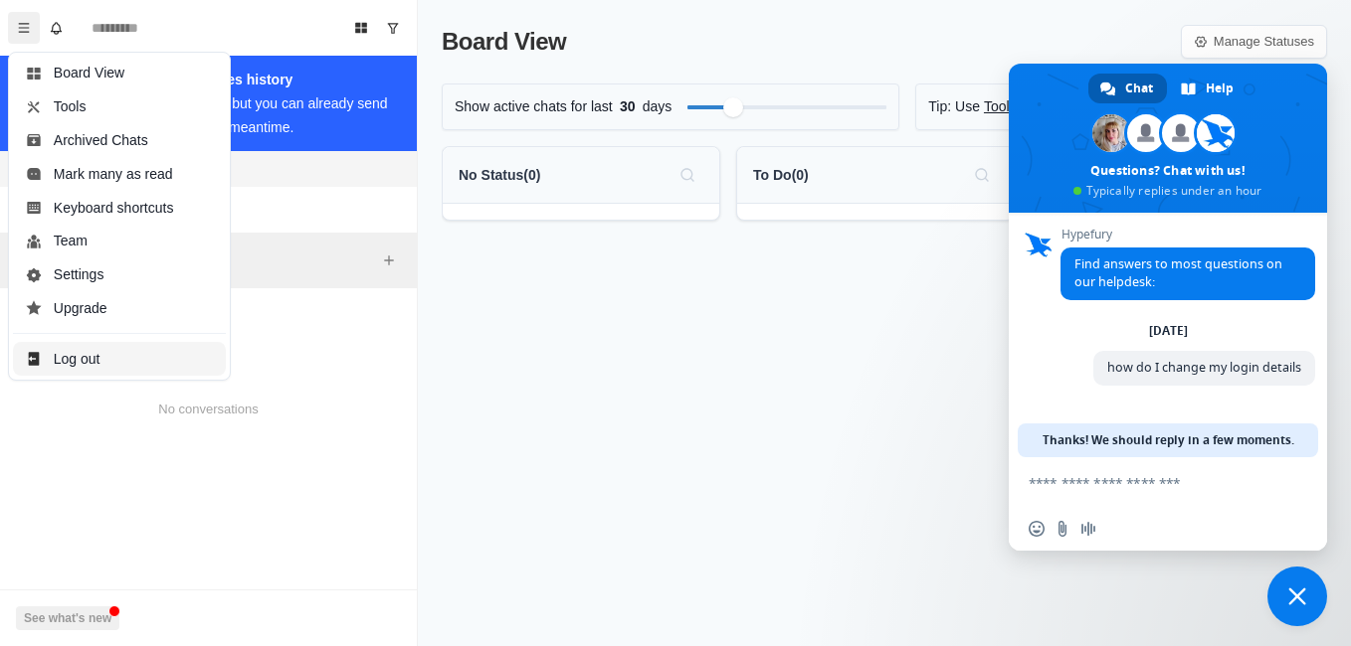
click at [72, 351] on button "Log out" at bounding box center [119, 359] width 213 height 34
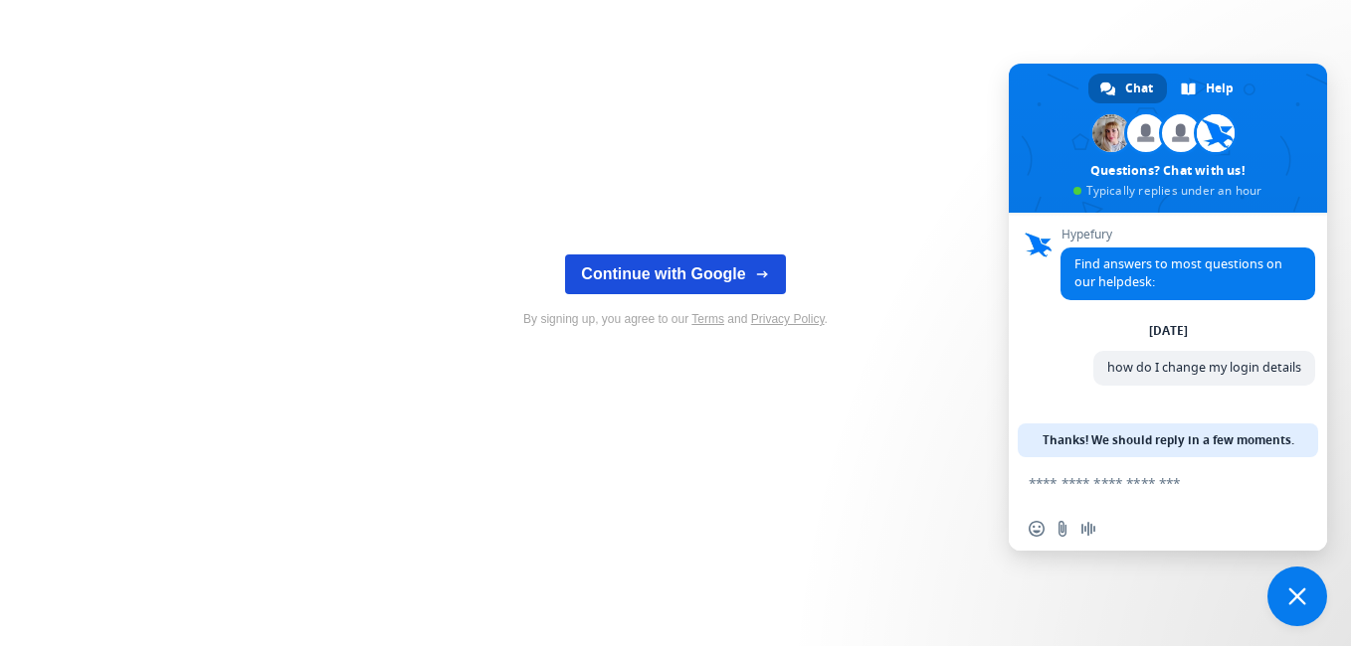
click at [633, 279] on button "Continue with Google" at bounding box center [675, 275] width 220 height 40
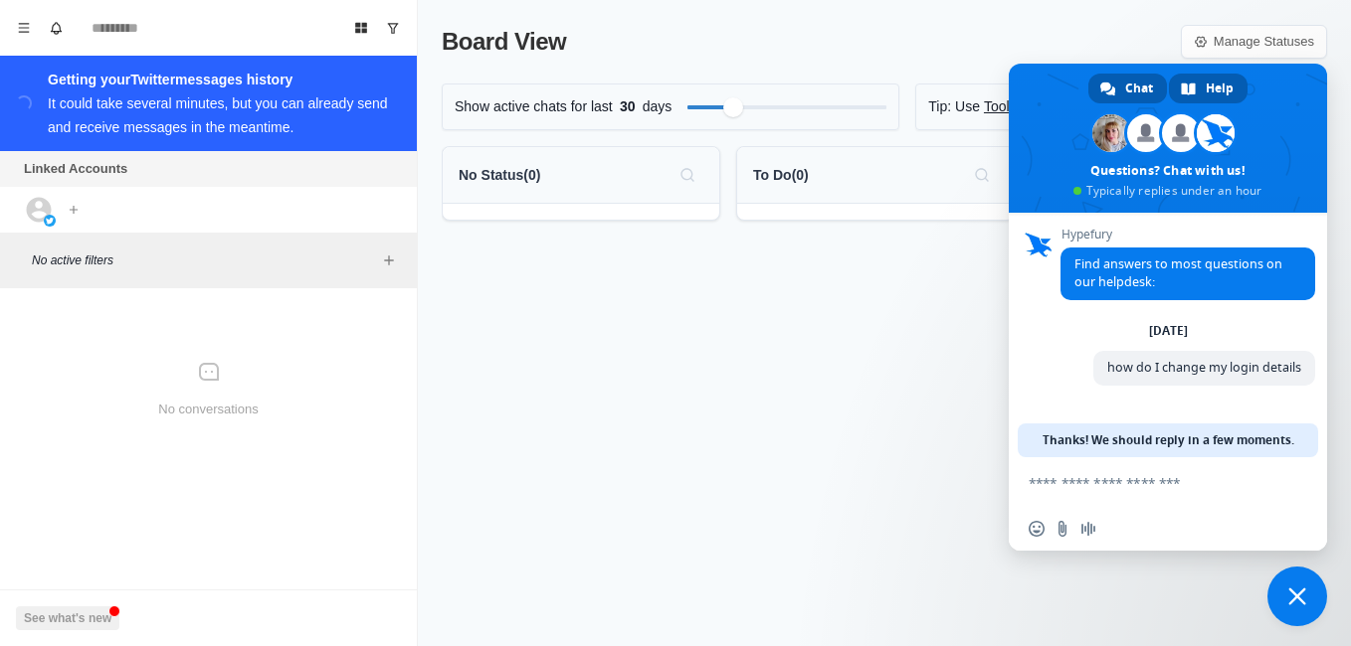
click at [1204, 87] on link "Help" at bounding box center [1208, 89] width 79 height 30
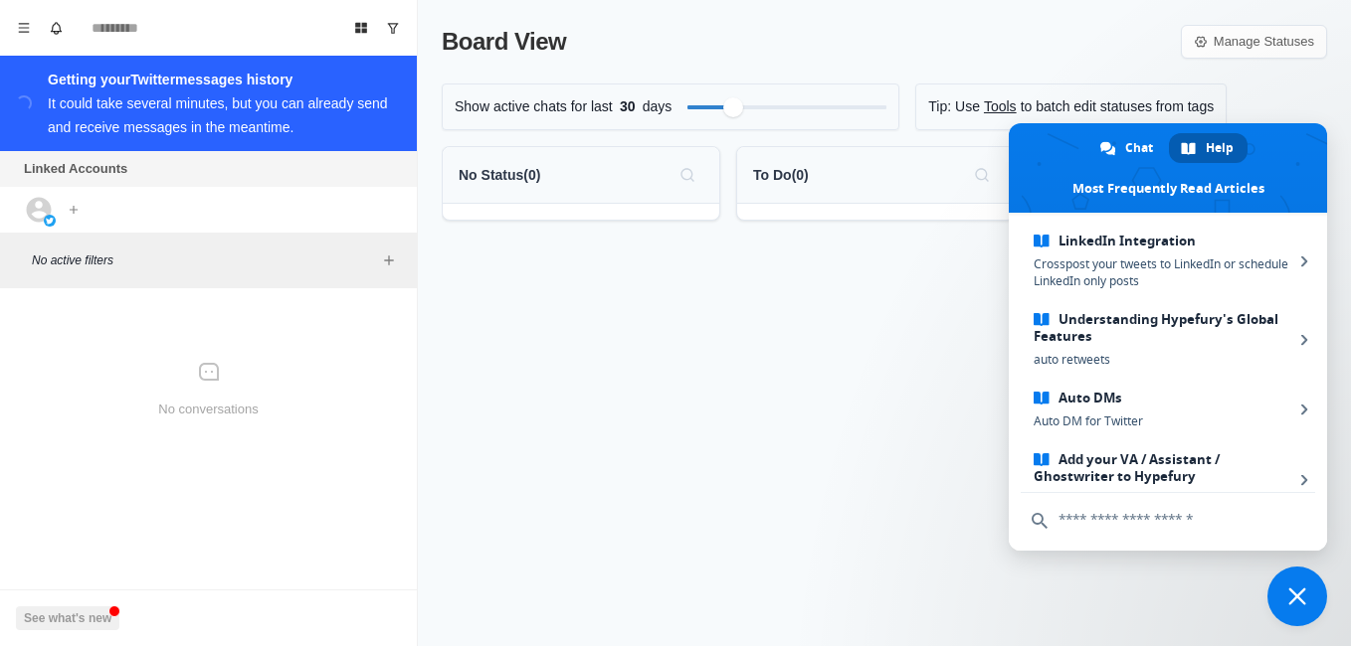
click at [1093, 532] on input "text" at bounding box center [1167, 520] width 294 height 54
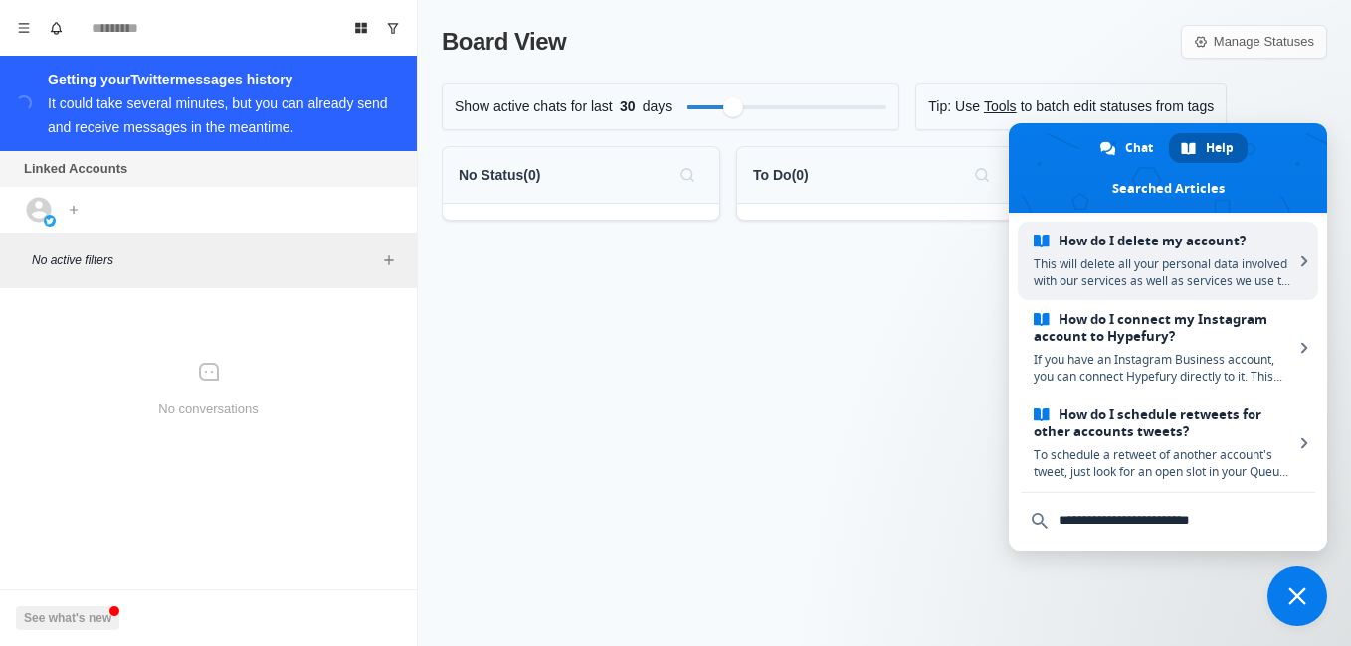
type input "**********"
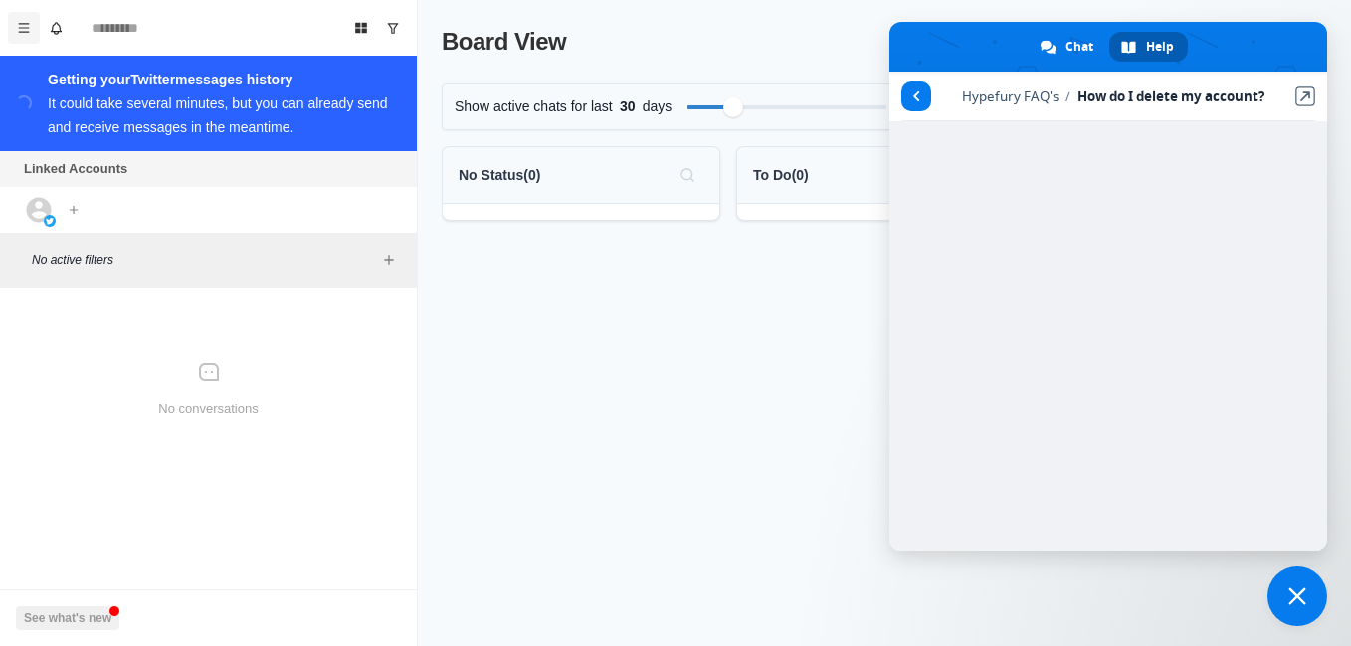
click at [29, 41] on button "Menu" at bounding box center [24, 28] width 32 height 32
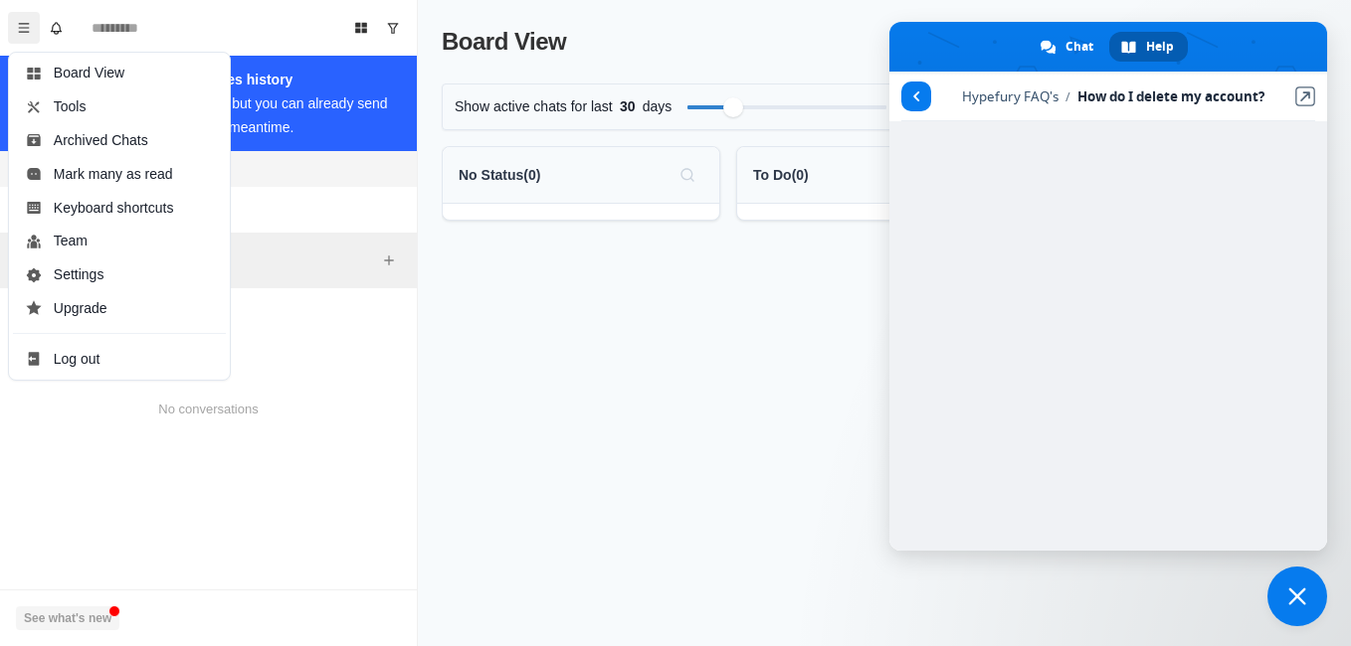
click at [108, 611] on div "button" at bounding box center [114, 612] width 12 height 12
